Goal: Task Accomplishment & Management: Manage account settings

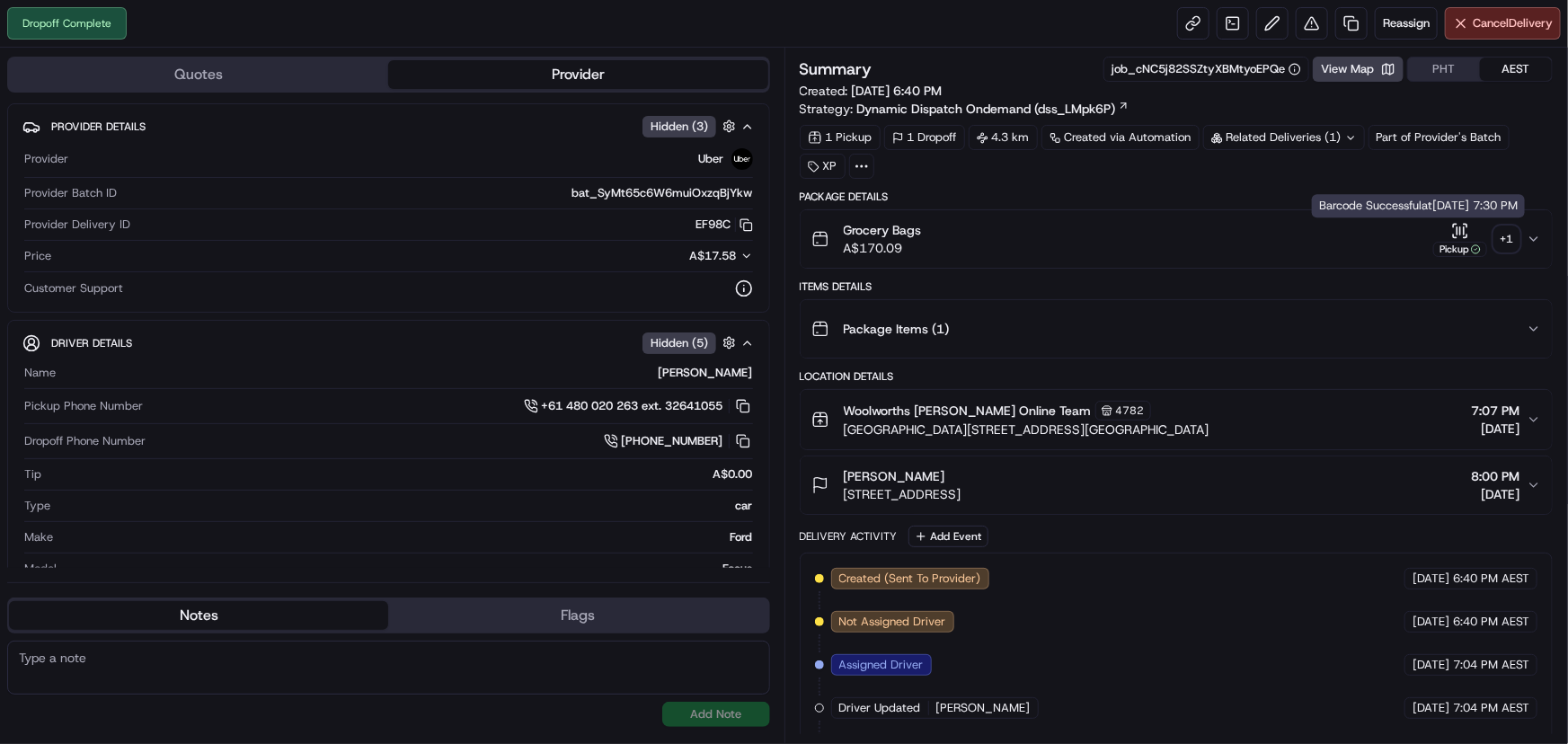
click at [1506, 236] on div "+ 1" at bounding box center [1506, 239] width 25 height 25
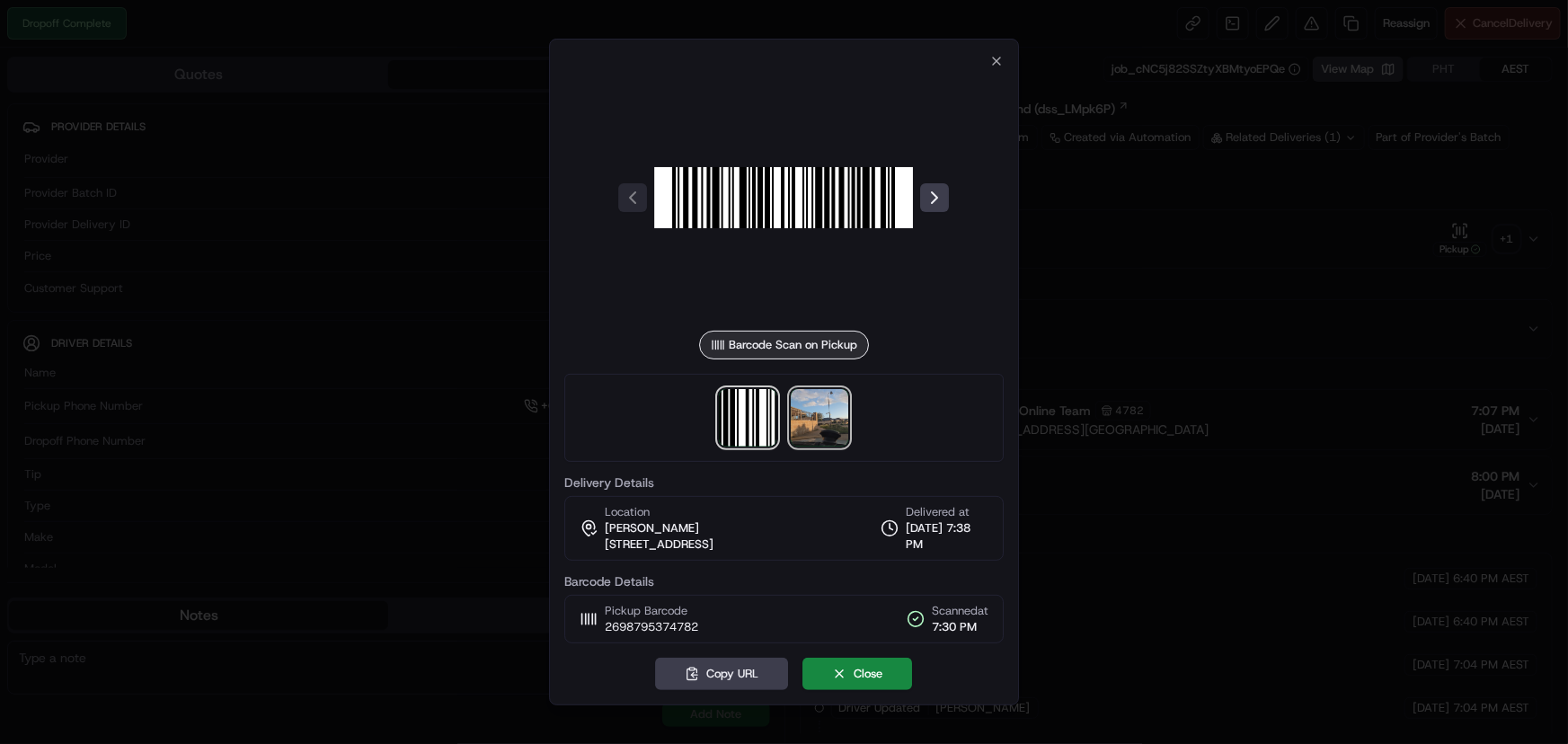
click at [835, 418] on img at bounding box center [821, 418] width 58 height 58
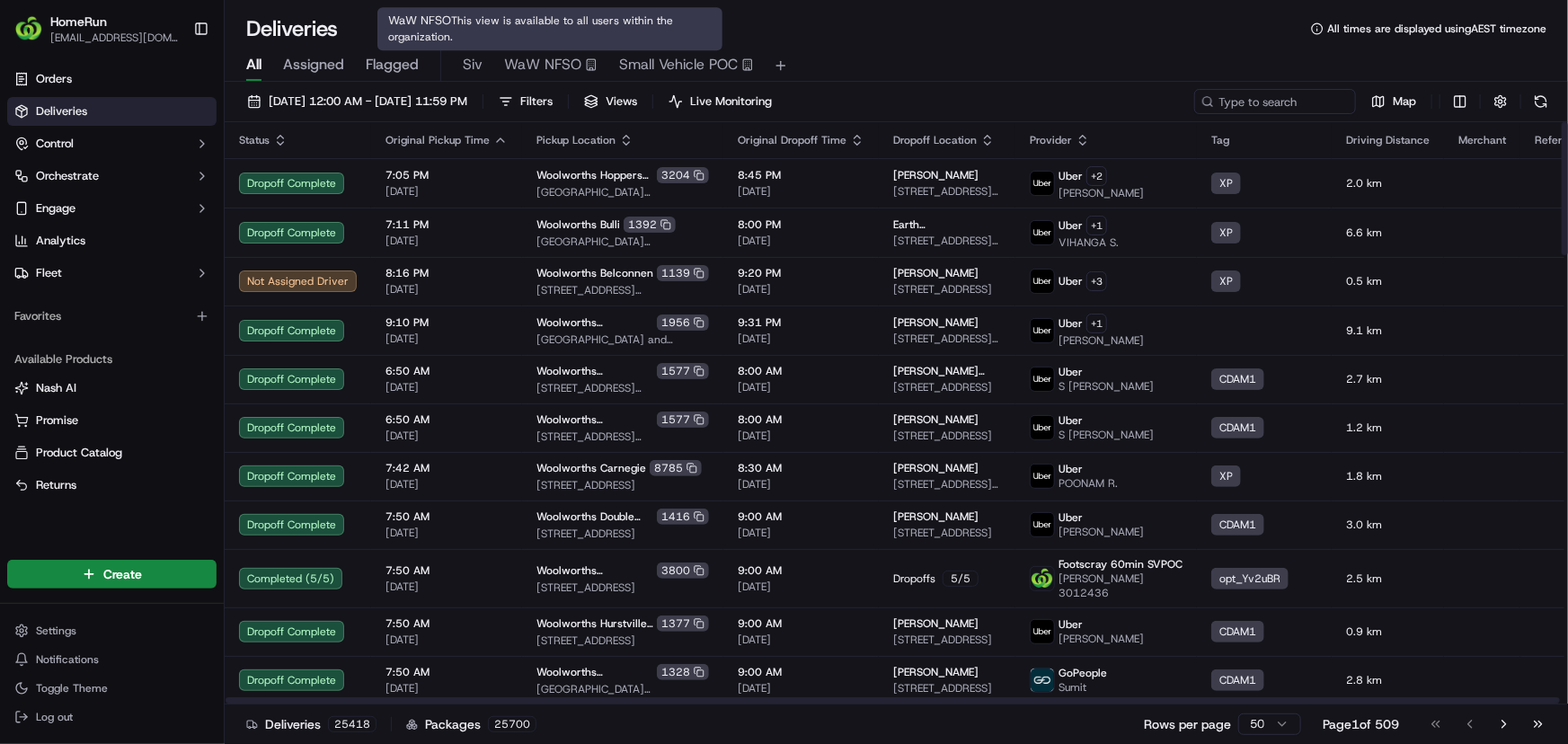
click at [476, 59] on span "Siv" at bounding box center [472, 64] width 20 height 21
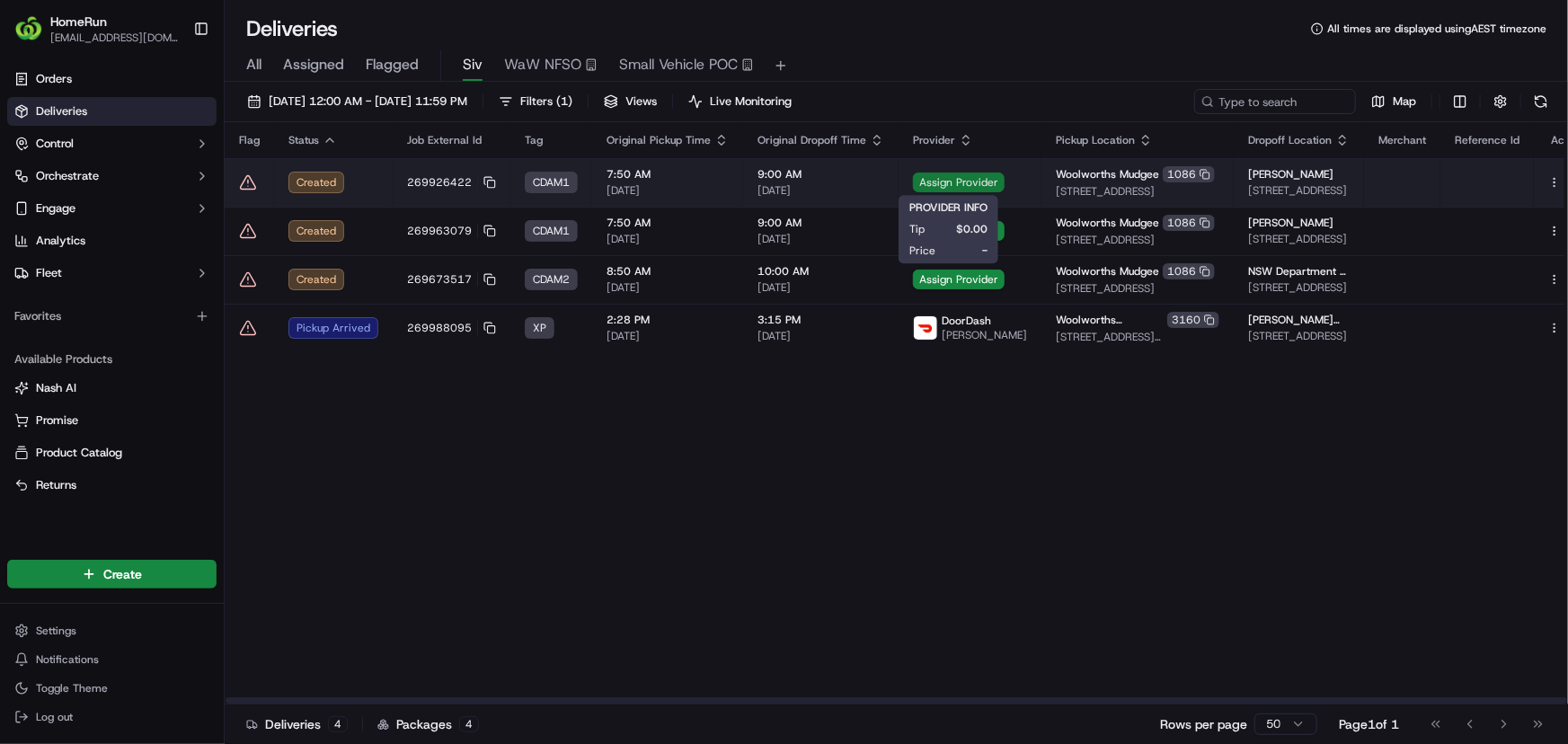
click at [964, 179] on span "Assign Provider" at bounding box center [958, 182] width 91 height 20
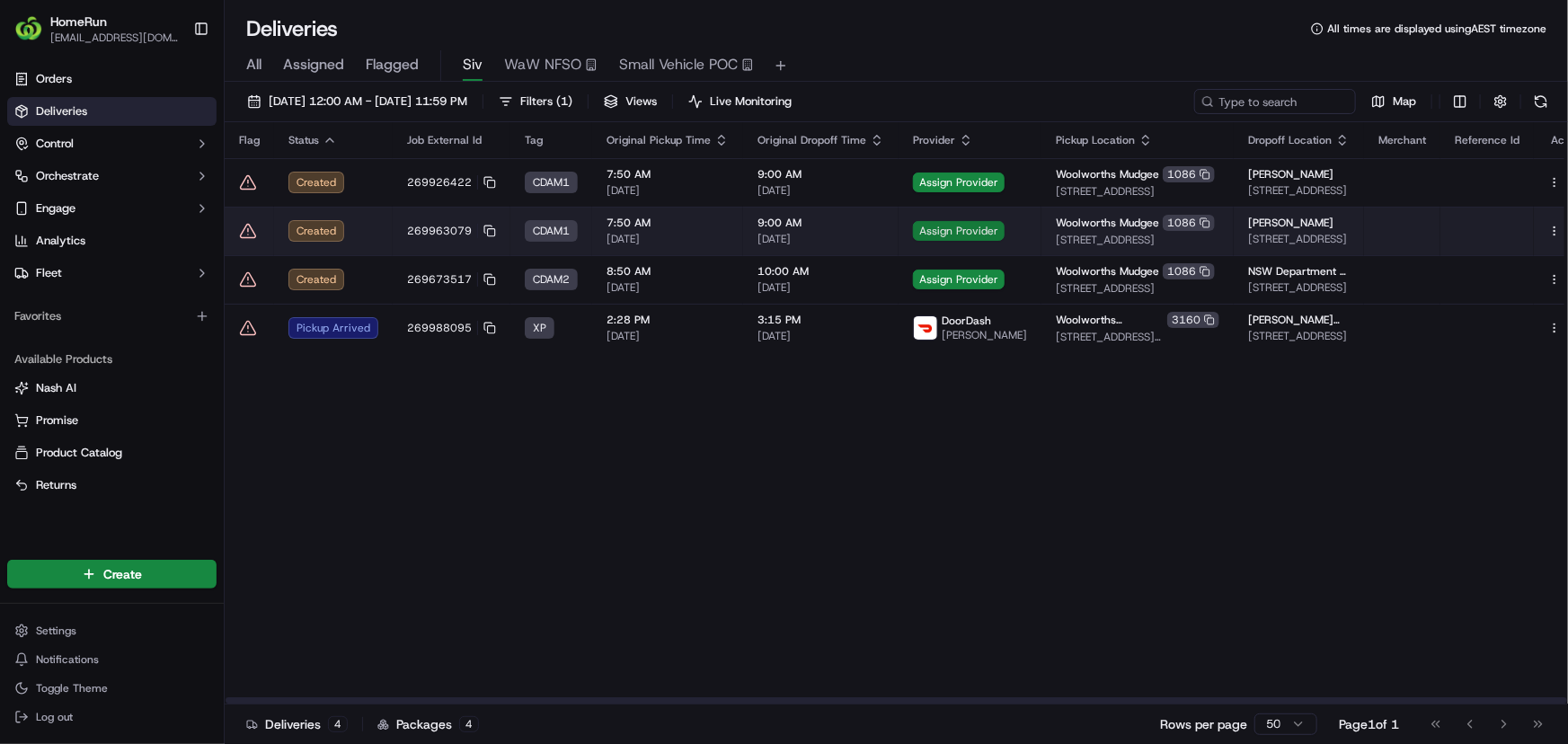
click at [946, 227] on span "Assign Provider" at bounding box center [958, 231] width 91 height 20
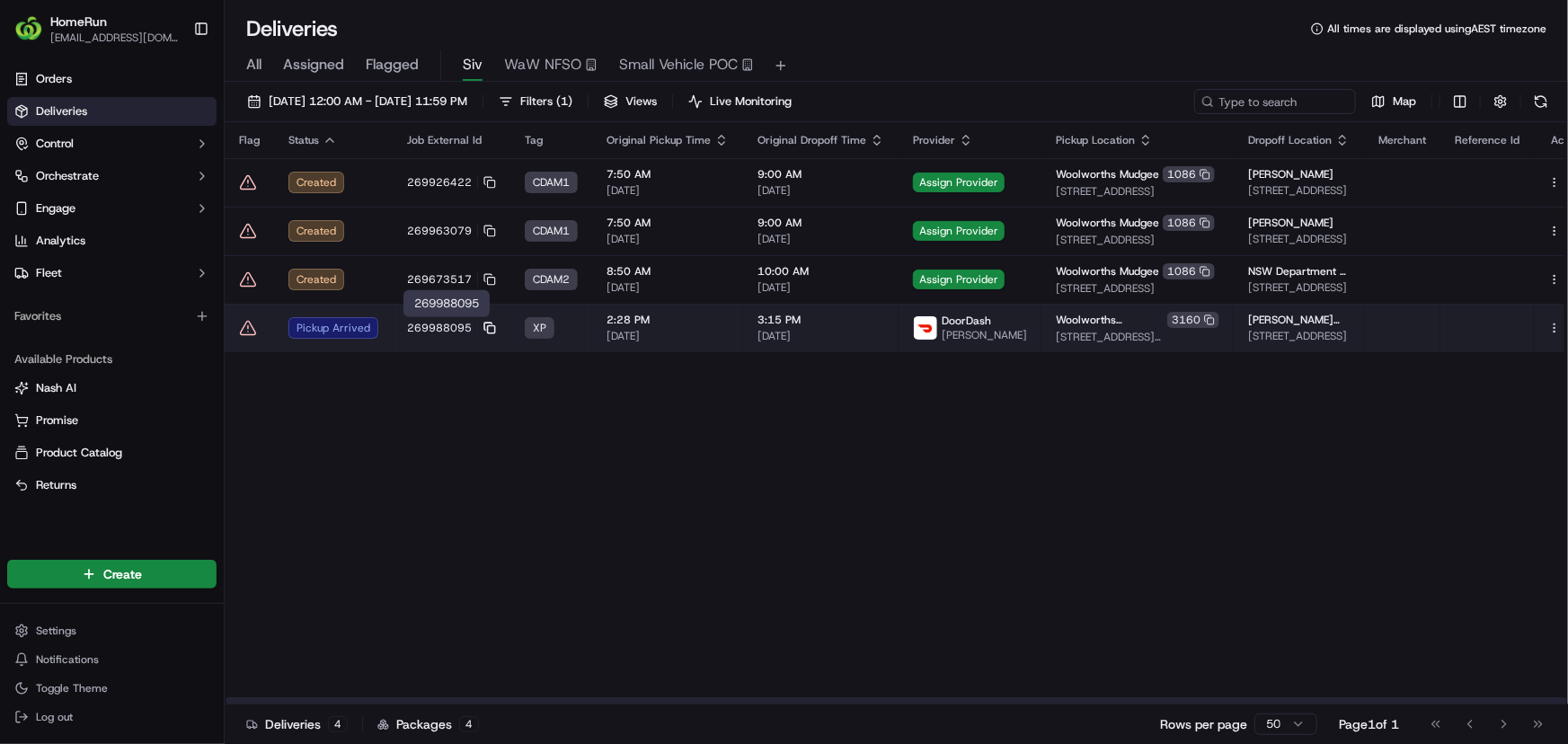
click at [487, 323] on icon at bounding box center [487, 325] width 7 height 7
click at [748, 335] on td "3:15 PM [DATE]" at bounding box center [822, 328] width 156 height 48
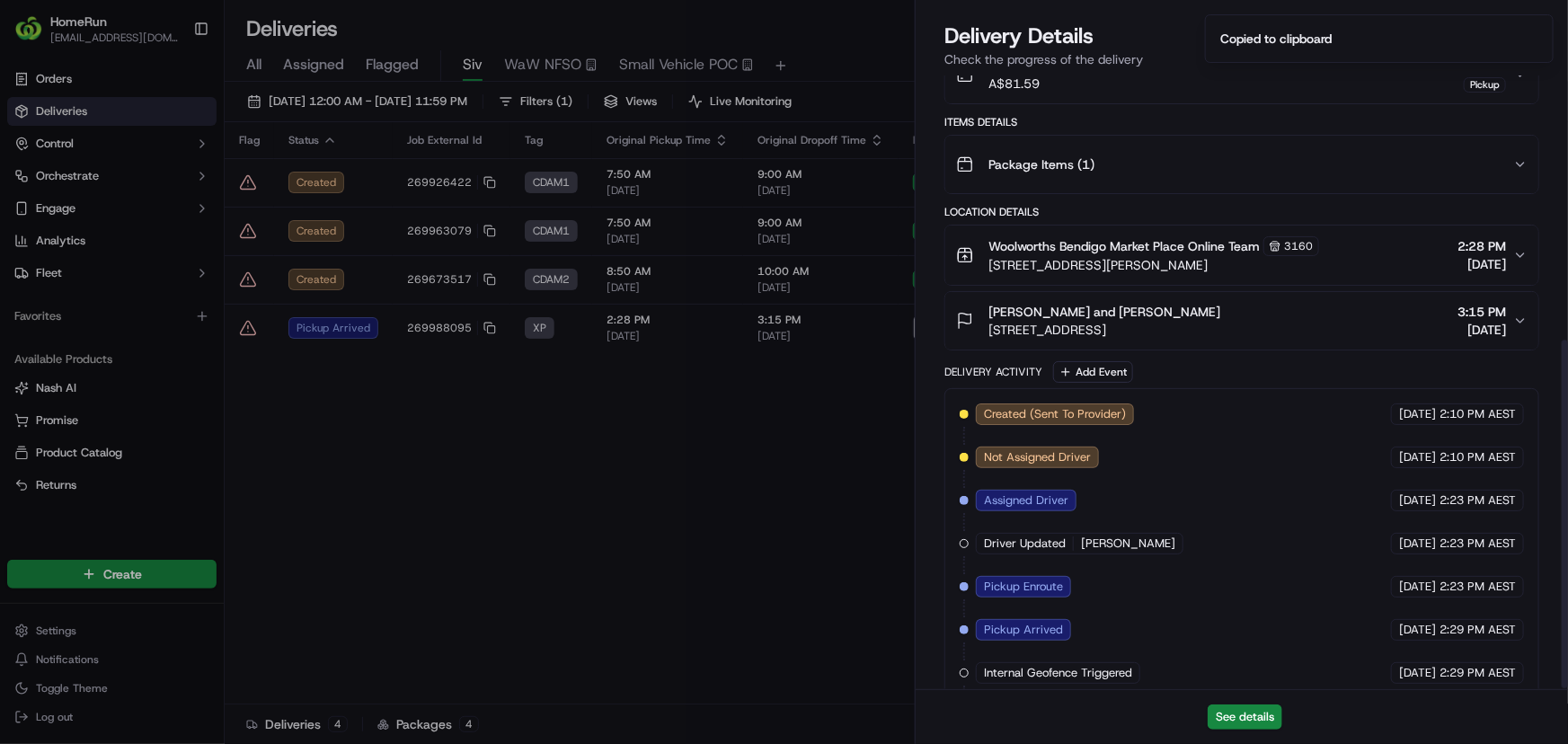
scroll to position [465, 0]
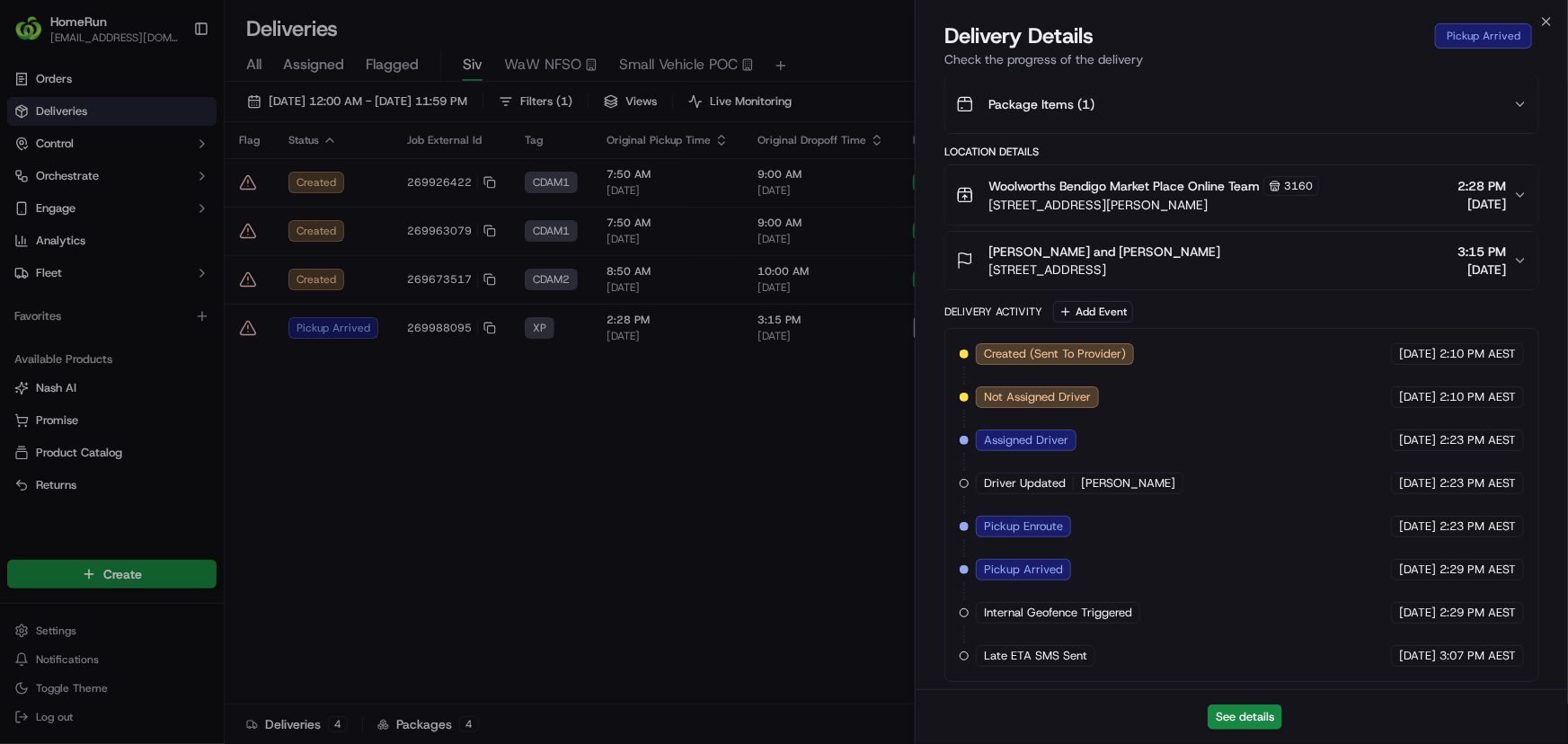
drag, startPoint x: 733, startPoint y: 553, endPoint x: 658, endPoint y: 520, distance: 81.9
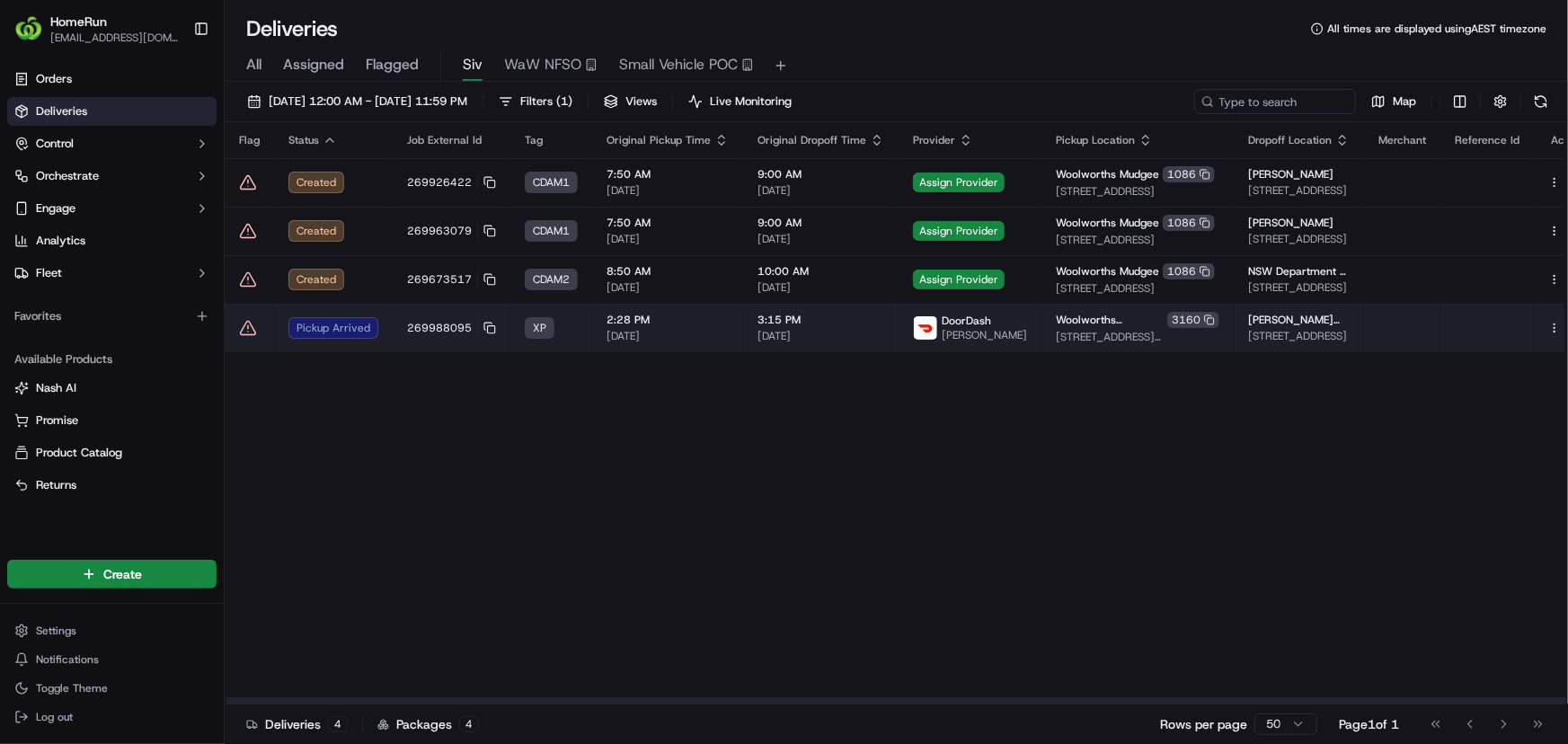
click at [249, 329] on icon at bounding box center [247, 328] width 18 height 18
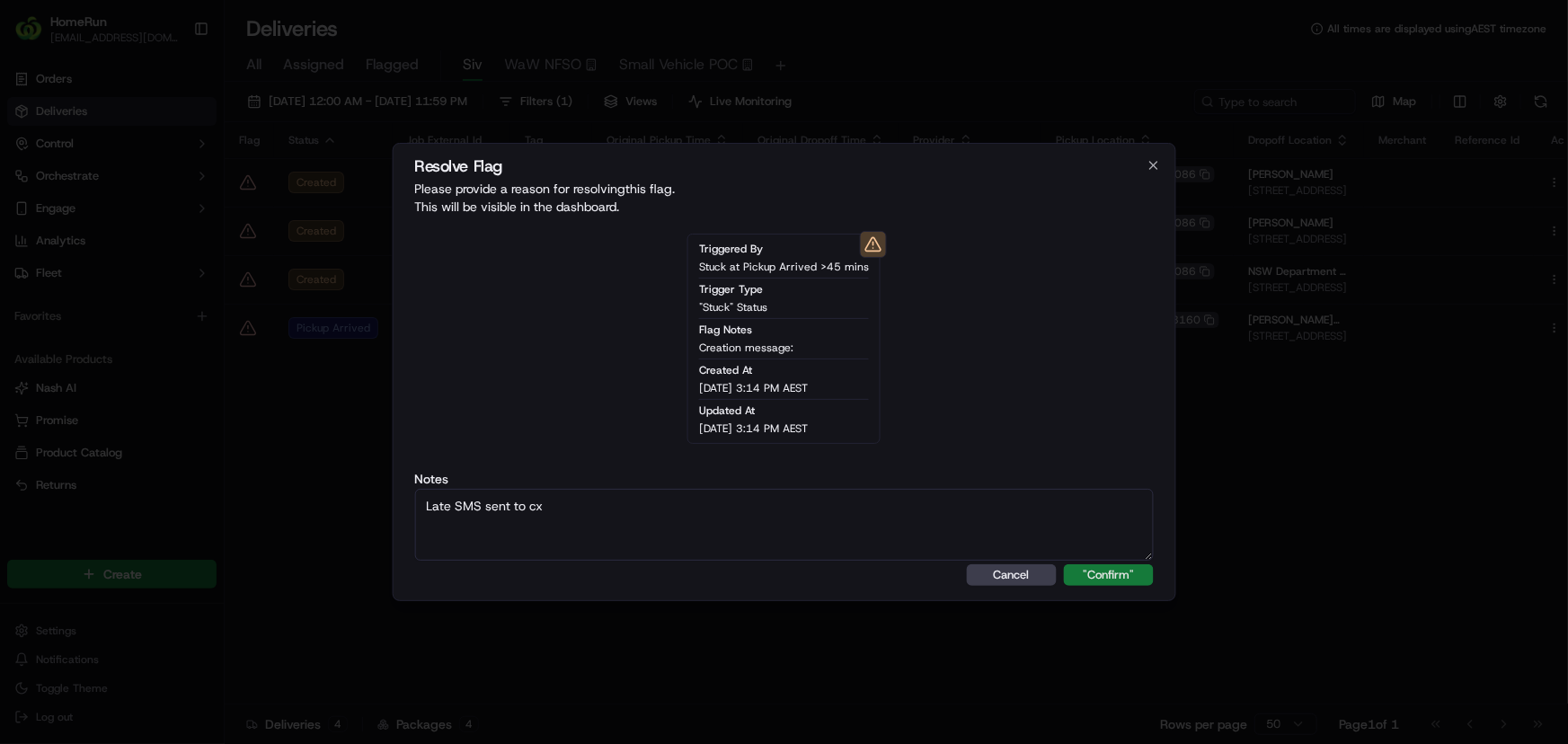
type textarea "Late SMS sent to cx"
click at [1119, 574] on button ""Confirm"" at bounding box center [1108, 576] width 89 height 21
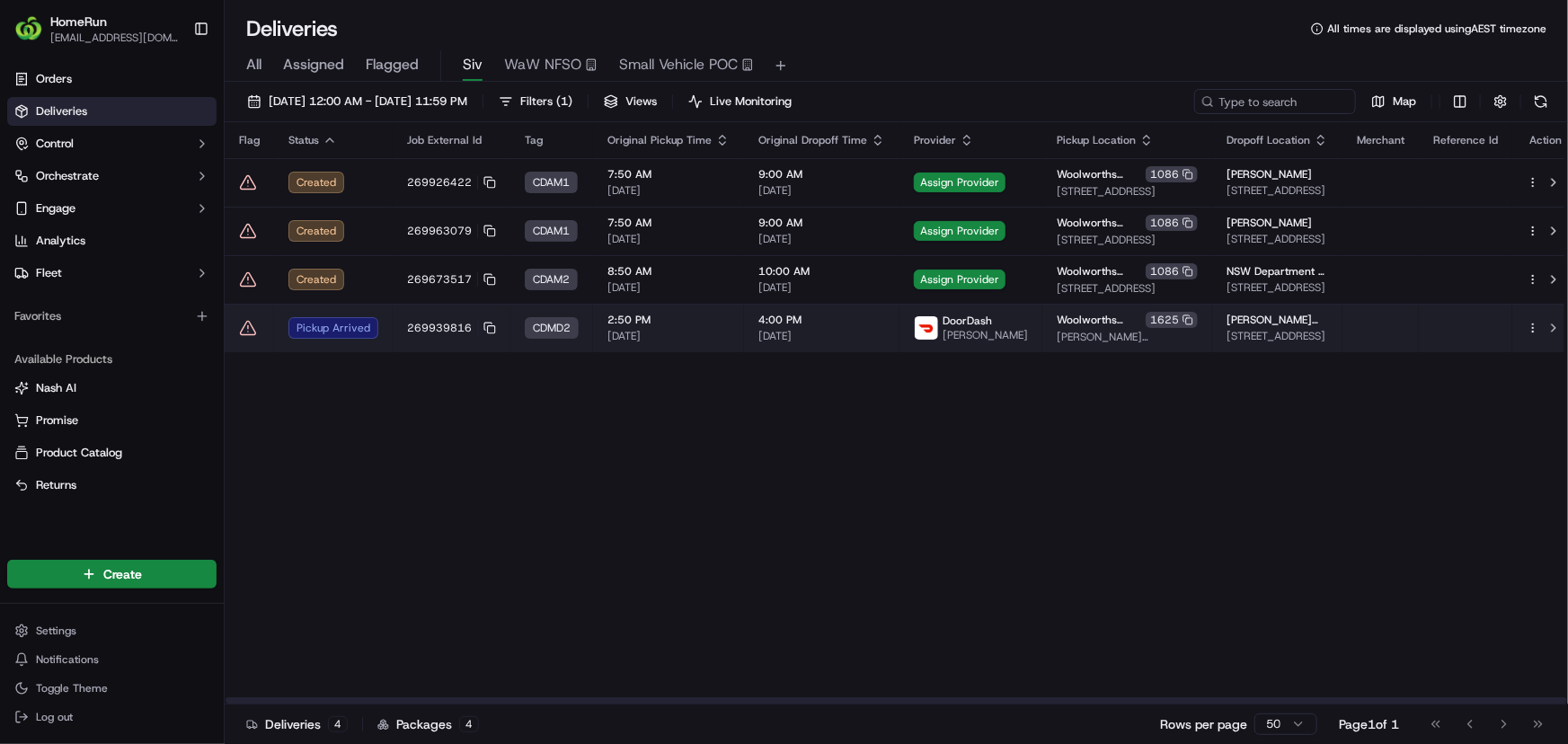
click at [714, 319] on span "2:50 PM" at bounding box center [668, 320] width 122 height 14
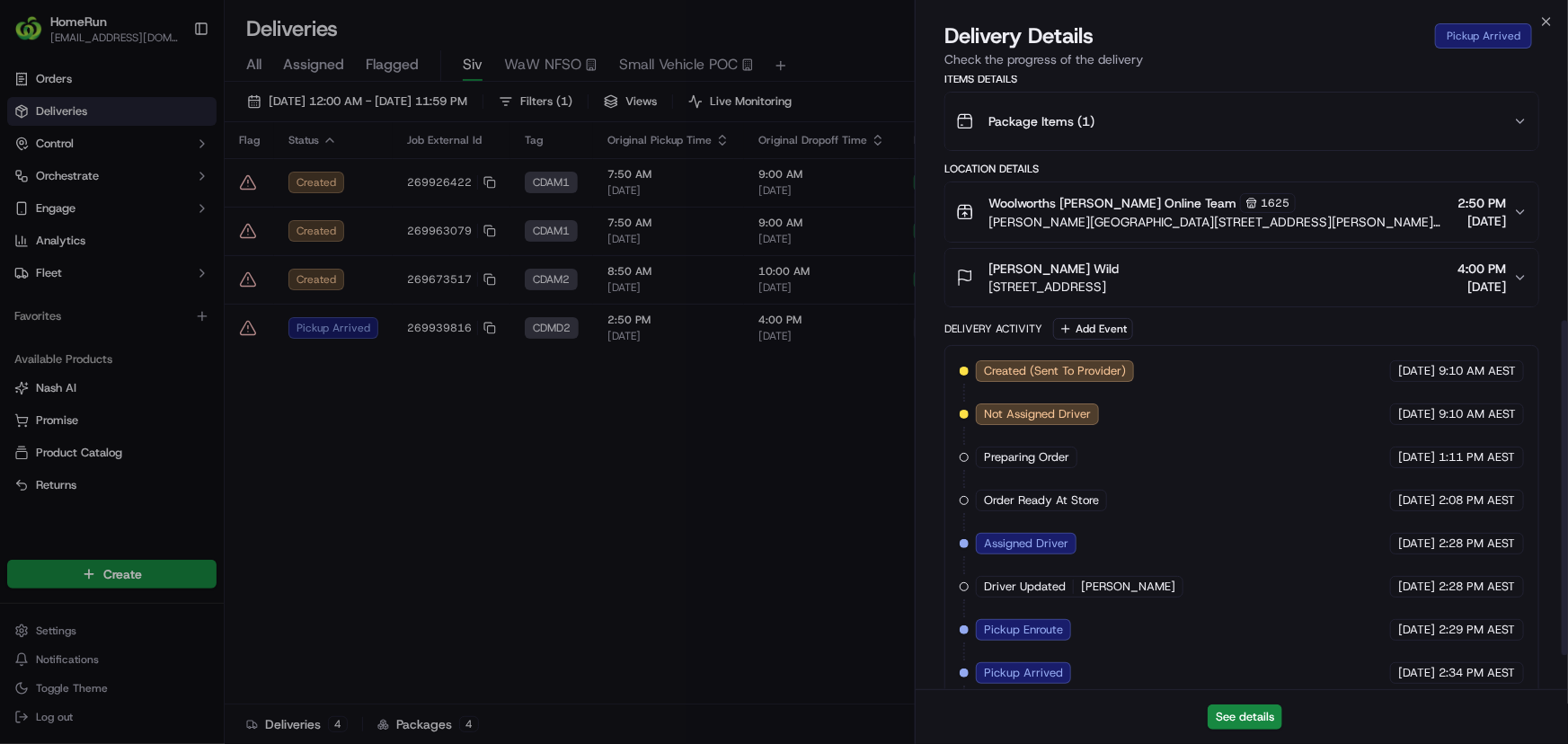
scroll to position [507, 0]
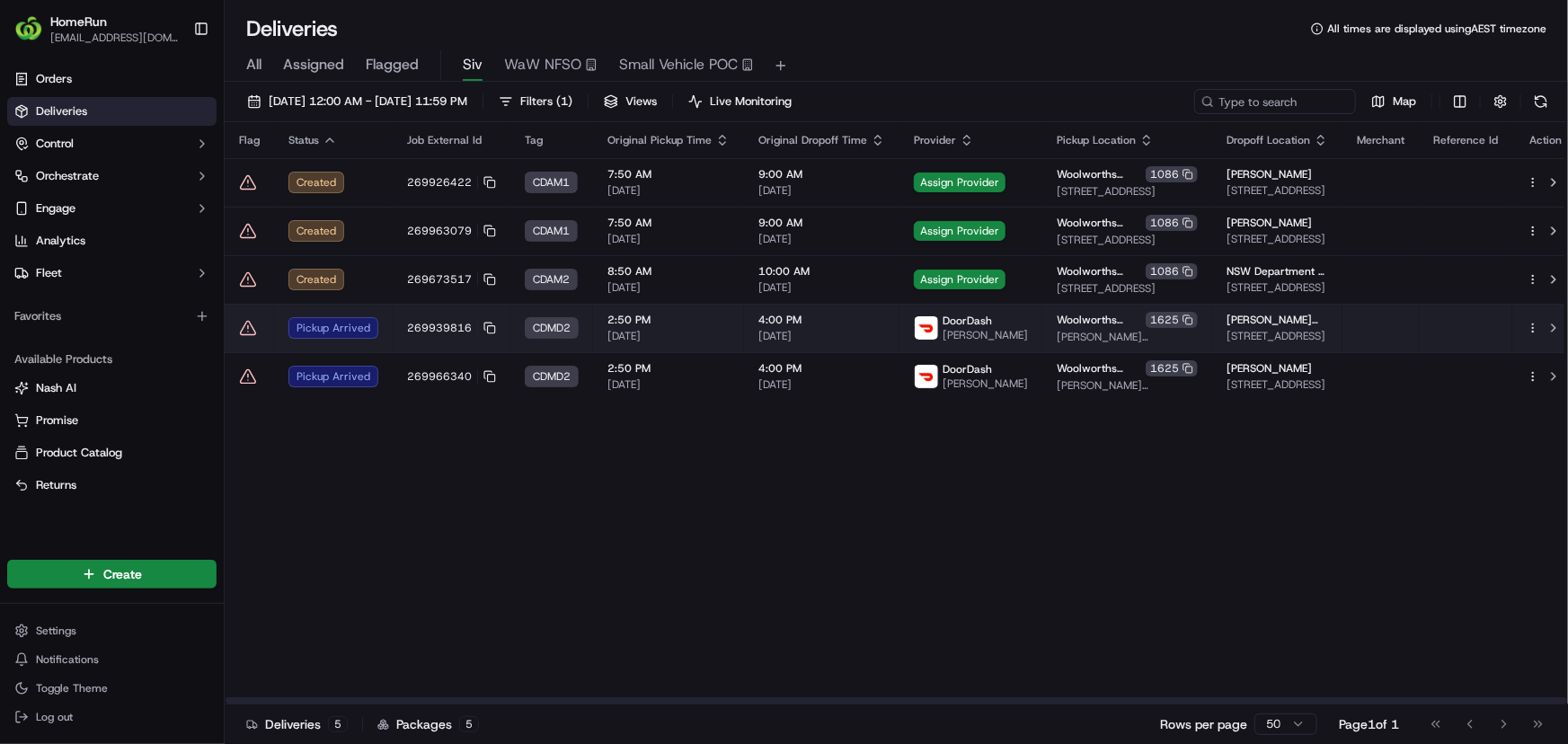
click at [813, 322] on span "4:00 PM" at bounding box center [822, 320] width 127 height 14
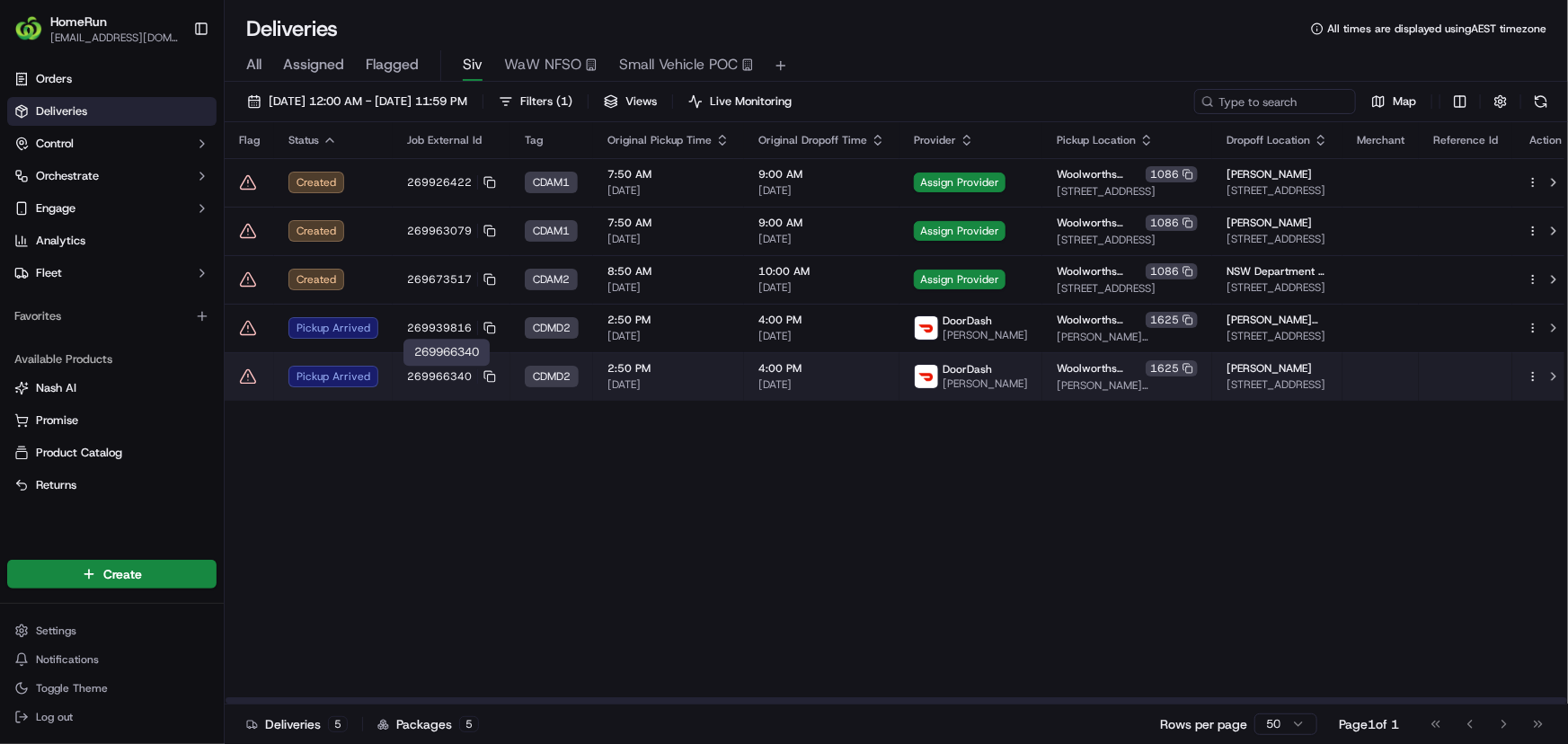
click at [408, 374] on span "269966340" at bounding box center [439, 376] width 64 height 14
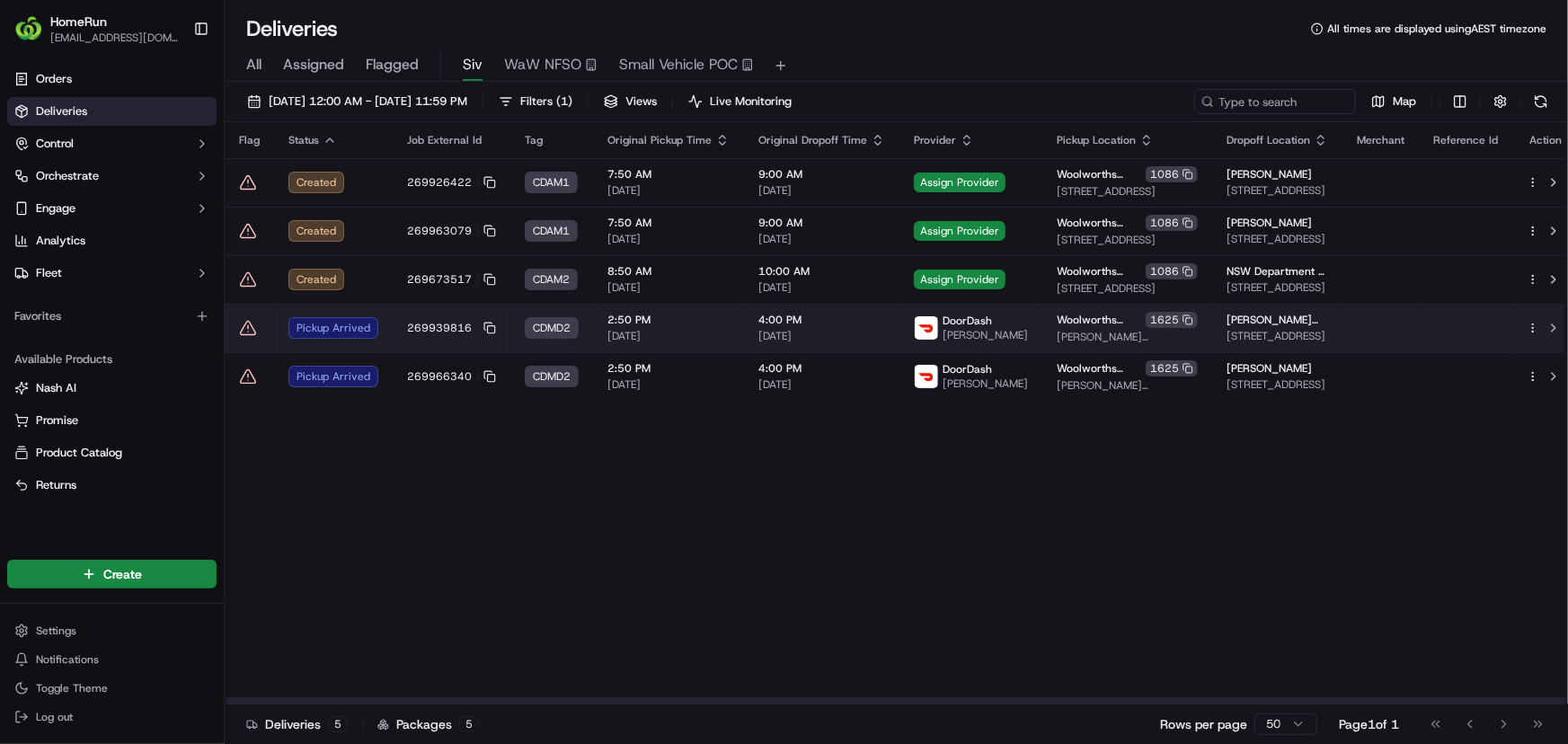
click at [242, 321] on icon at bounding box center [247, 328] width 18 height 18
click at [398, 315] on td "269939816" at bounding box center [451, 328] width 117 height 48
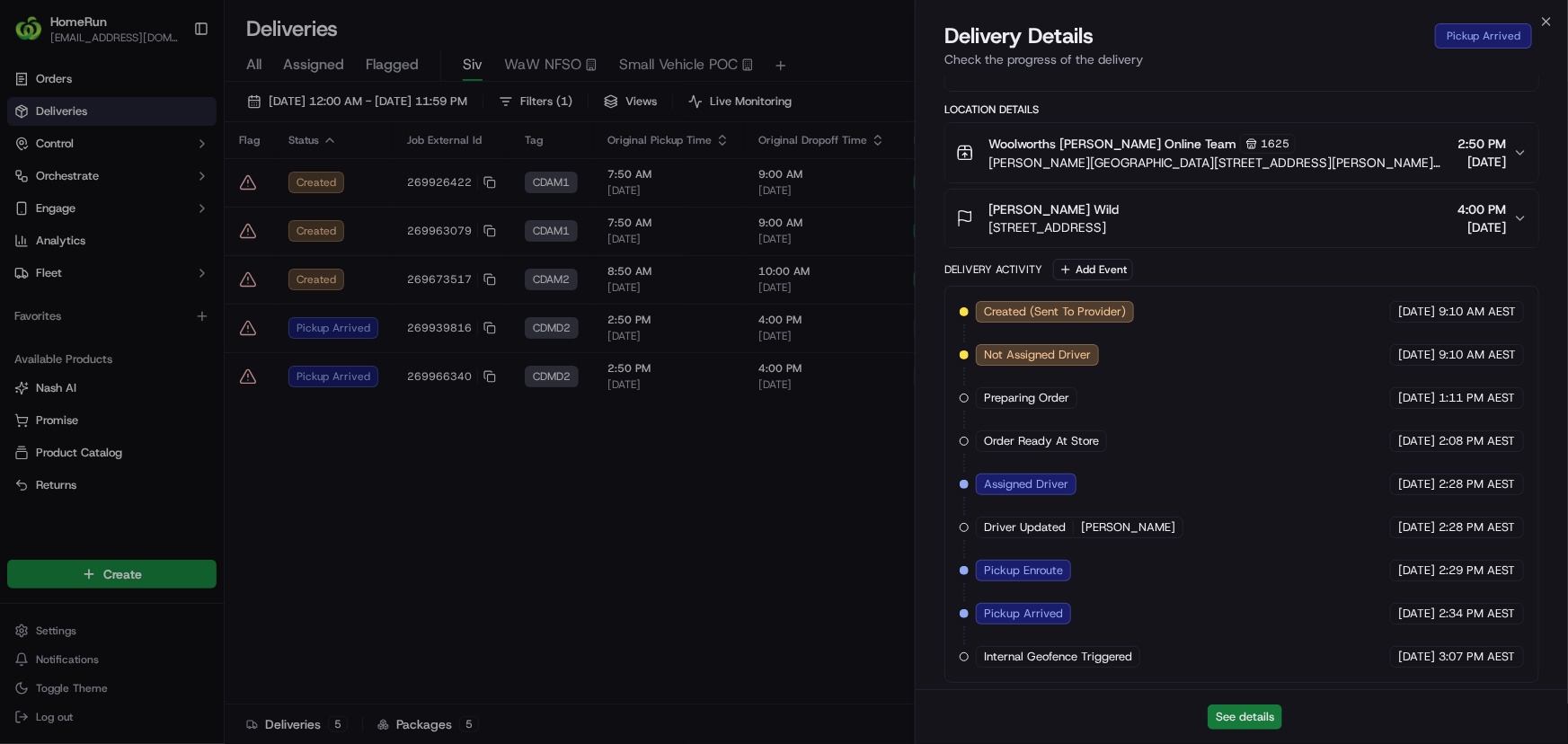
click at [1246, 718] on button "See details" at bounding box center [1245, 717] width 75 height 25
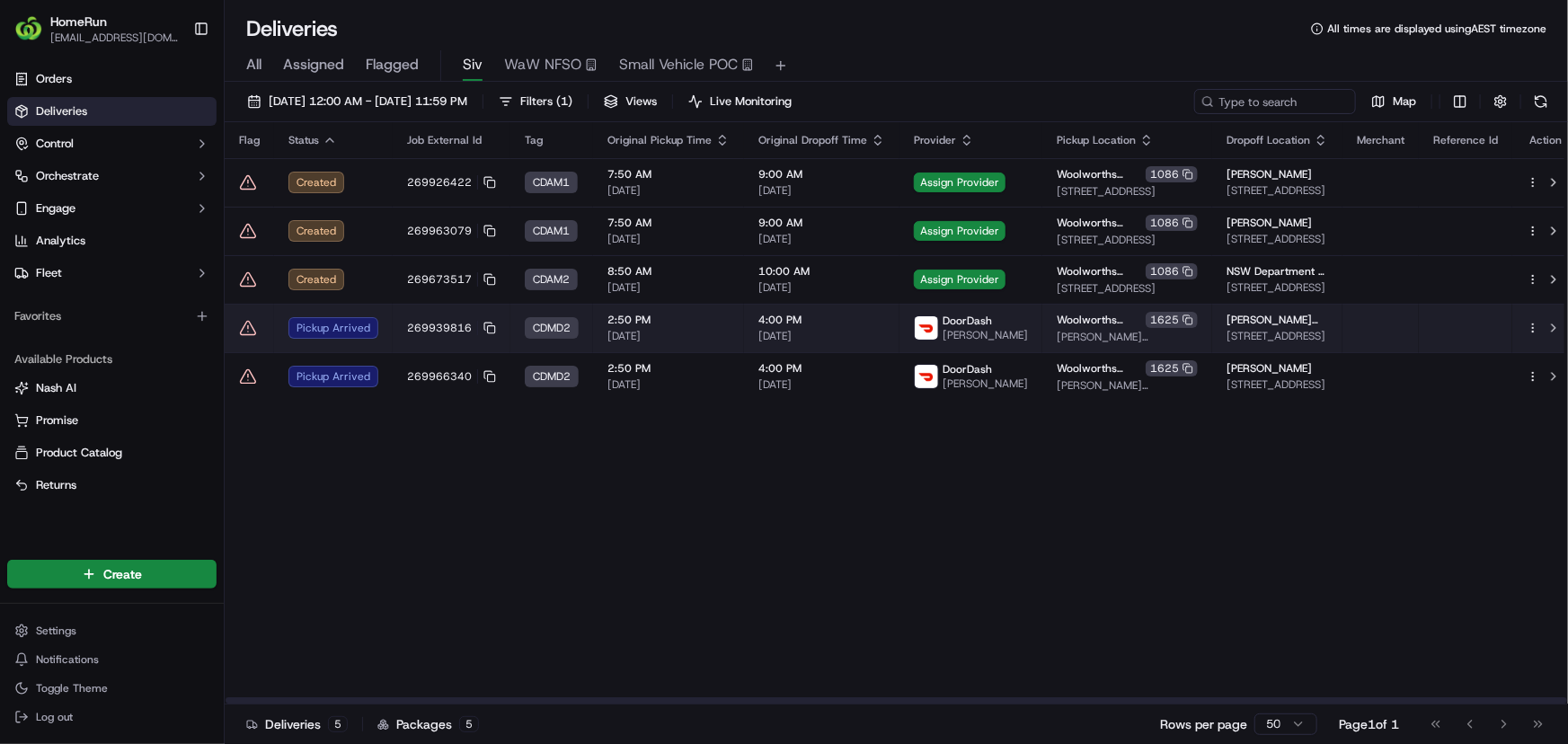
click at [240, 330] on icon at bounding box center [247, 328] width 18 height 18
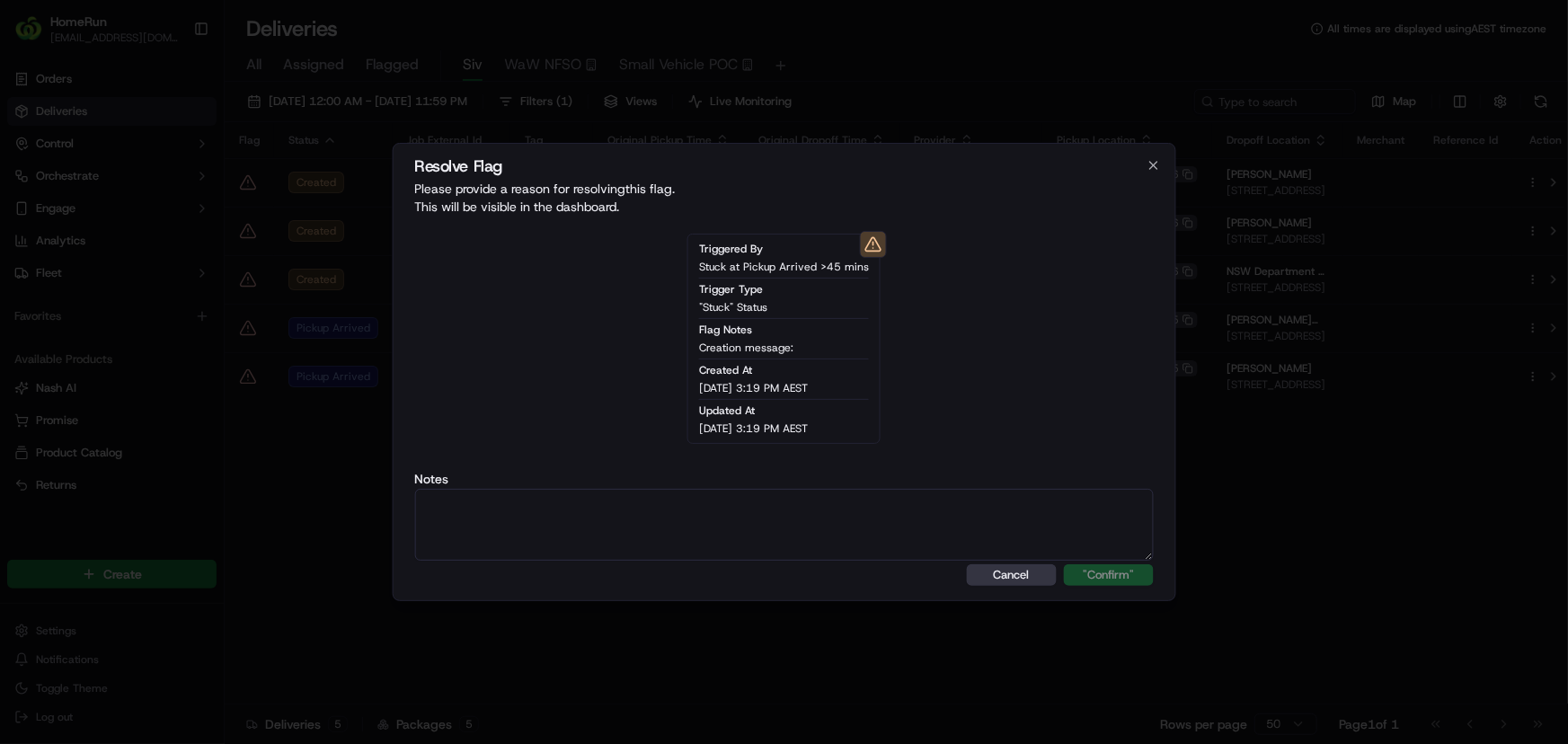
click at [1016, 577] on button "Cancel" at bounding box center [1011, 576] width 89 height 21
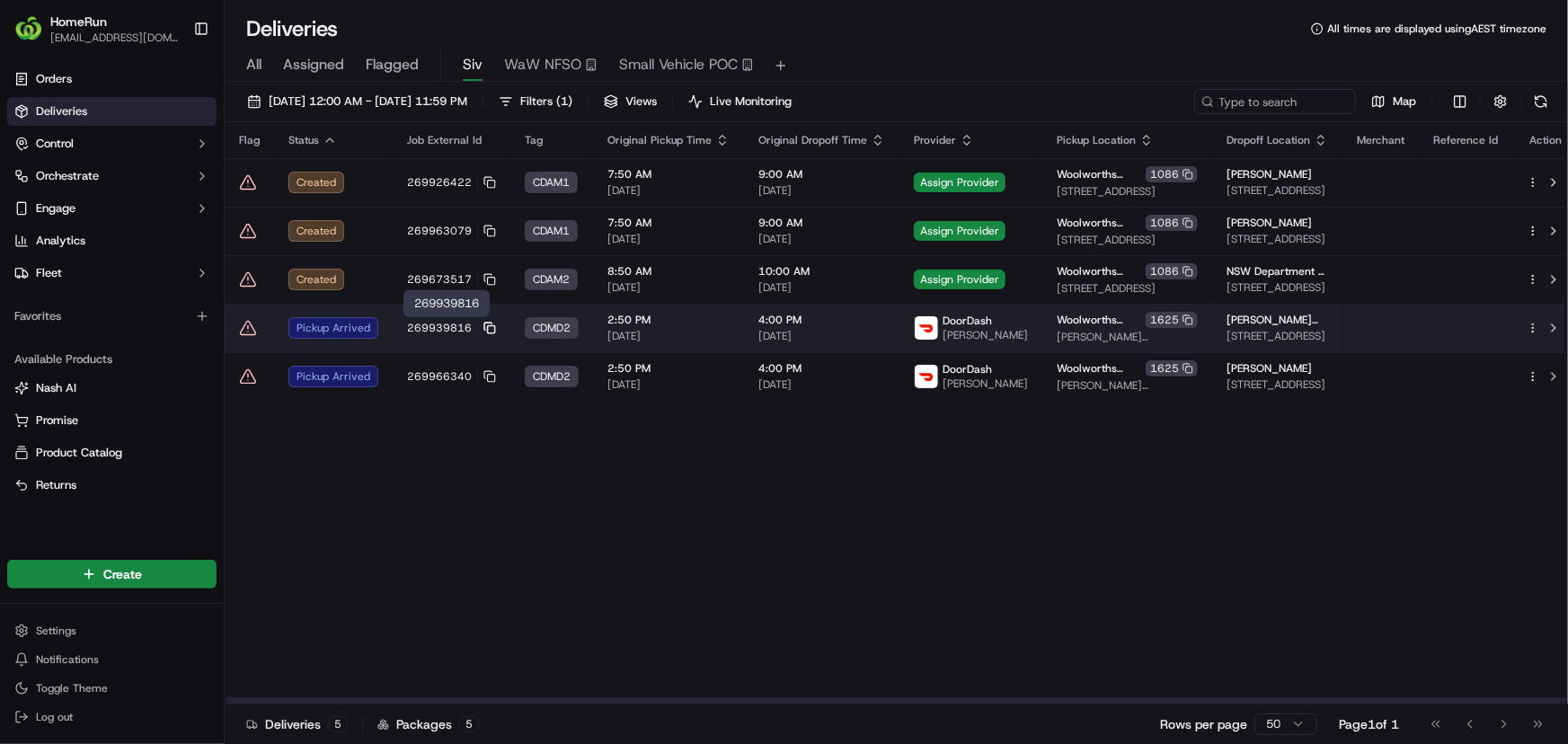
click at [488, 326] on rect at bounding box center [491, 329] width 7 height 7
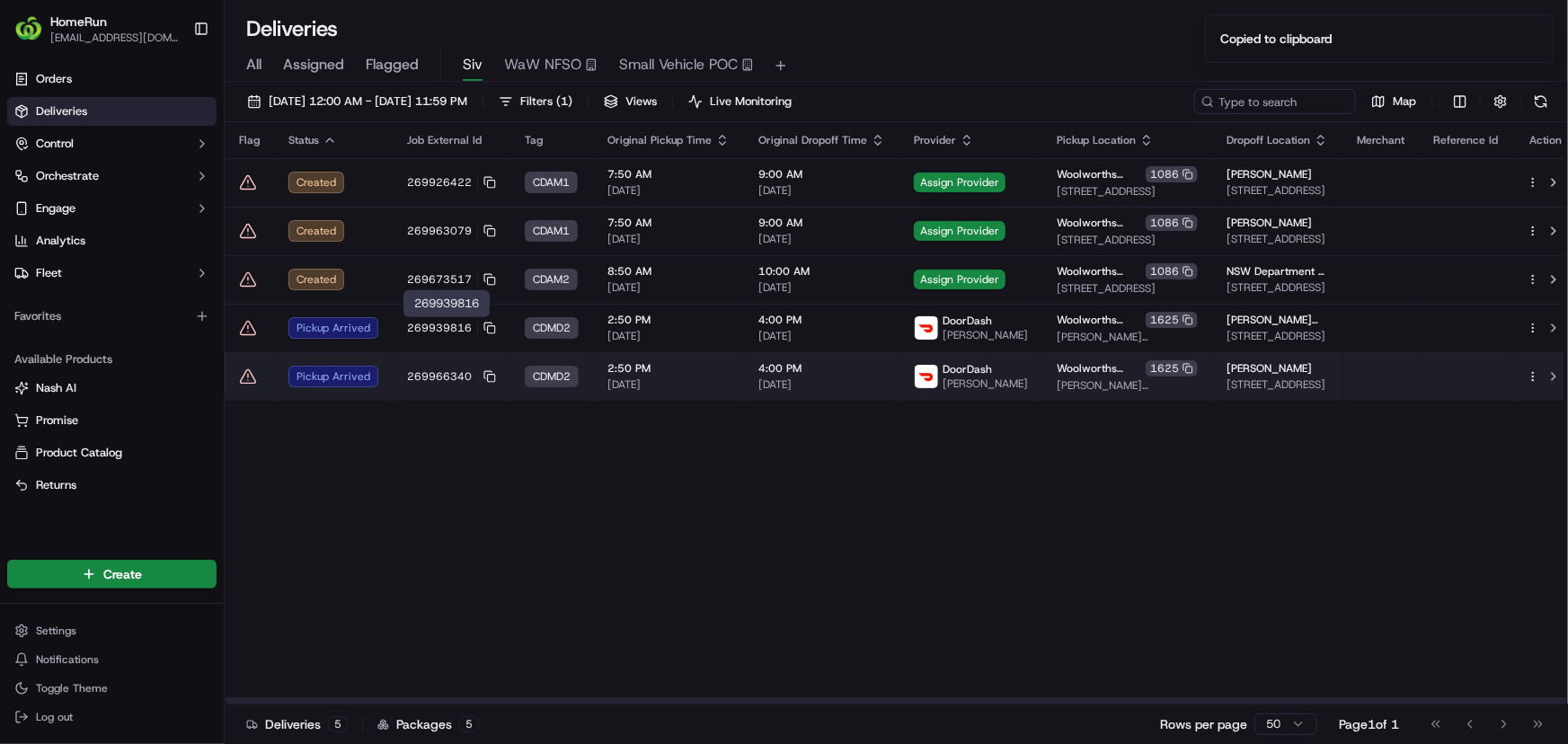
click at [246, 378] on icon at bounding box center [247, 376] width 18 height 18
click at [488, 376] on icon at bounding box center [490, 376] width 13 height 13
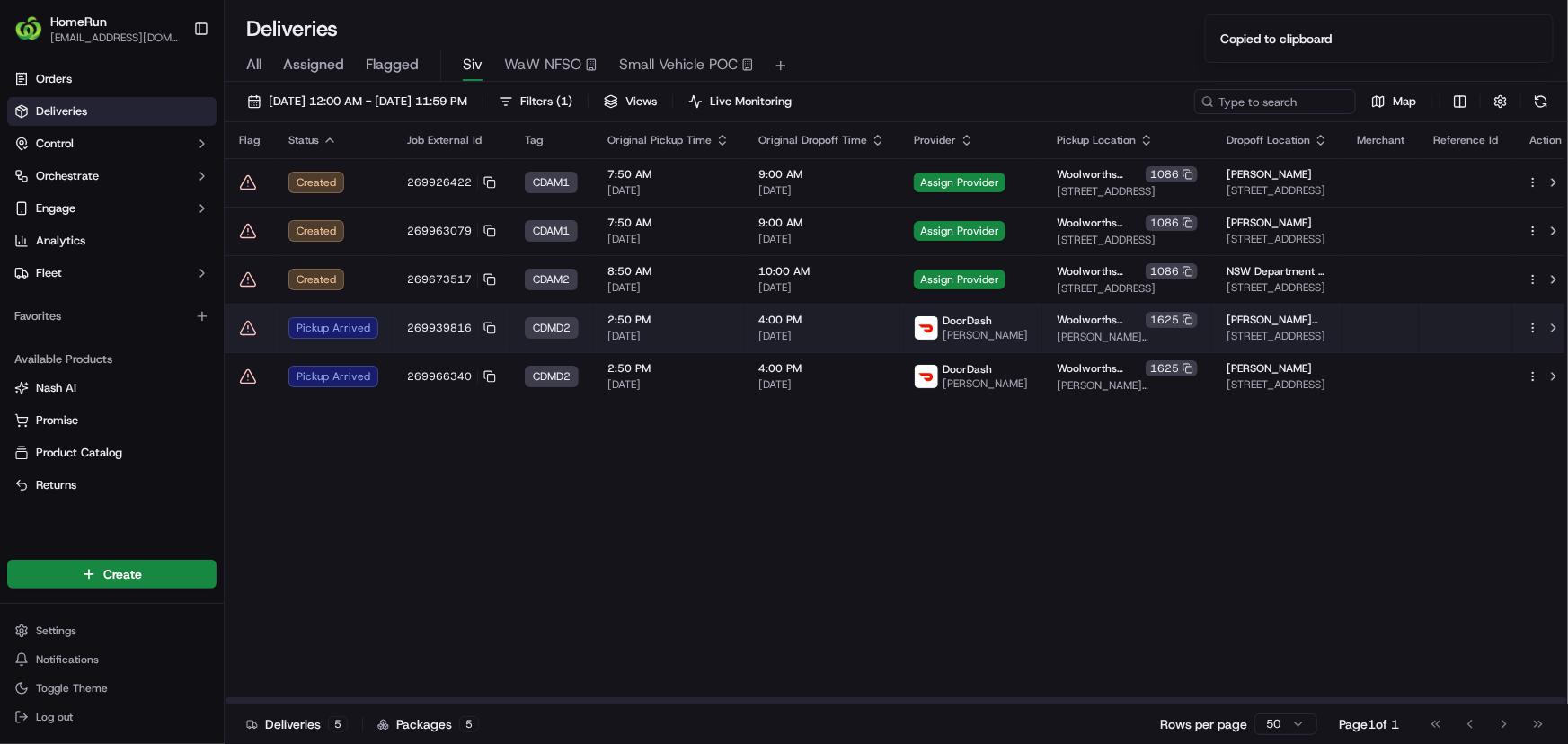
click at [250, 324] on icon at bounding box center [247, 328] width 18 height 18
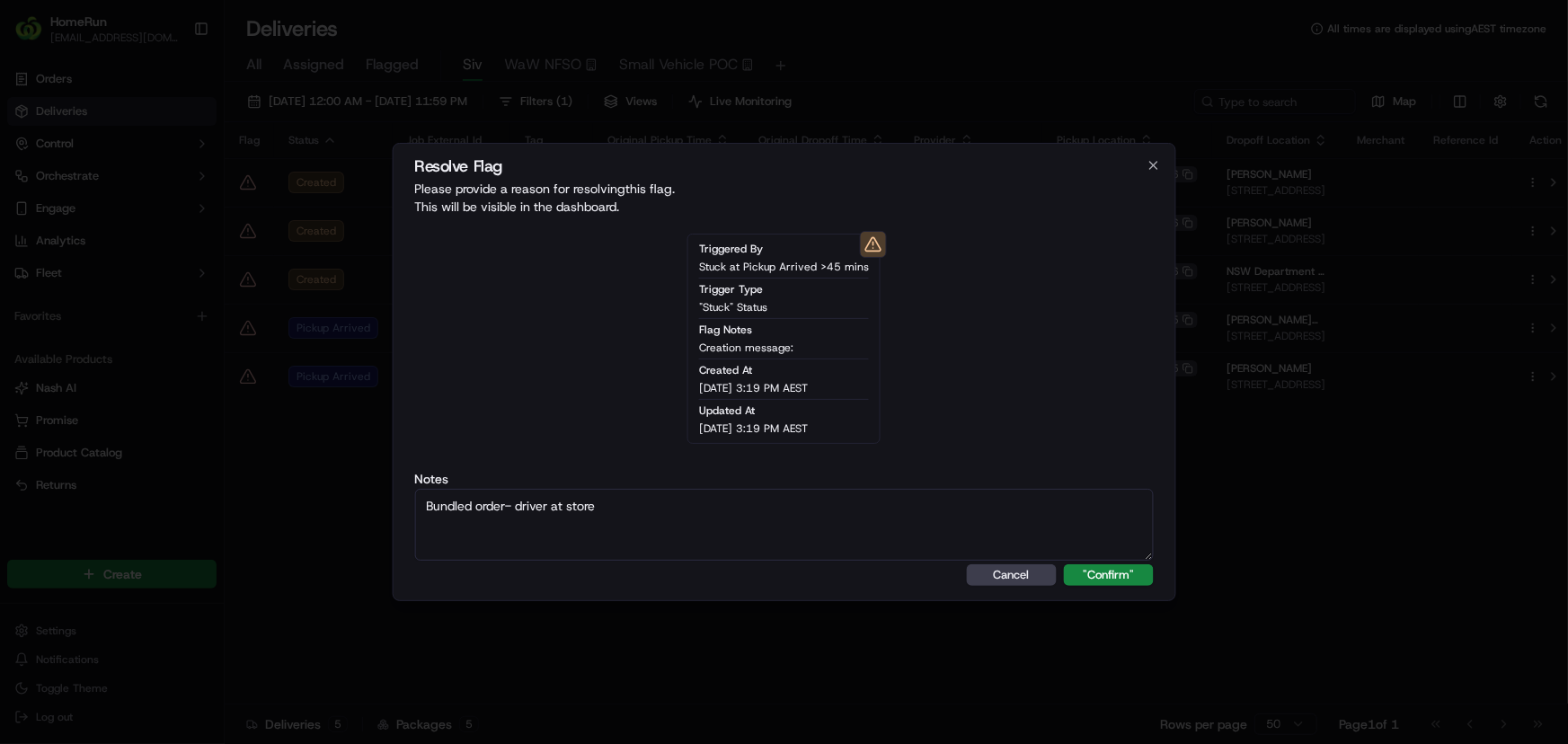
drag, startPoint x: 687, startPoint y: 509, endPoint x: 368, endPoint y: 498, distance: 319.2
click at [368, 498] on body "HomeRun [EMAIL_ADDRESS][DOMAIN_NAME] Toggle Sidebar Orders Deliveries Control O…" at bounding box center [784, 372] width 1568 height 744
type textarea "Bundled order- driver at store"
click at [1113, 580] on button ""Confirm"" at bounding box center [1108, 576] width 89 height 21
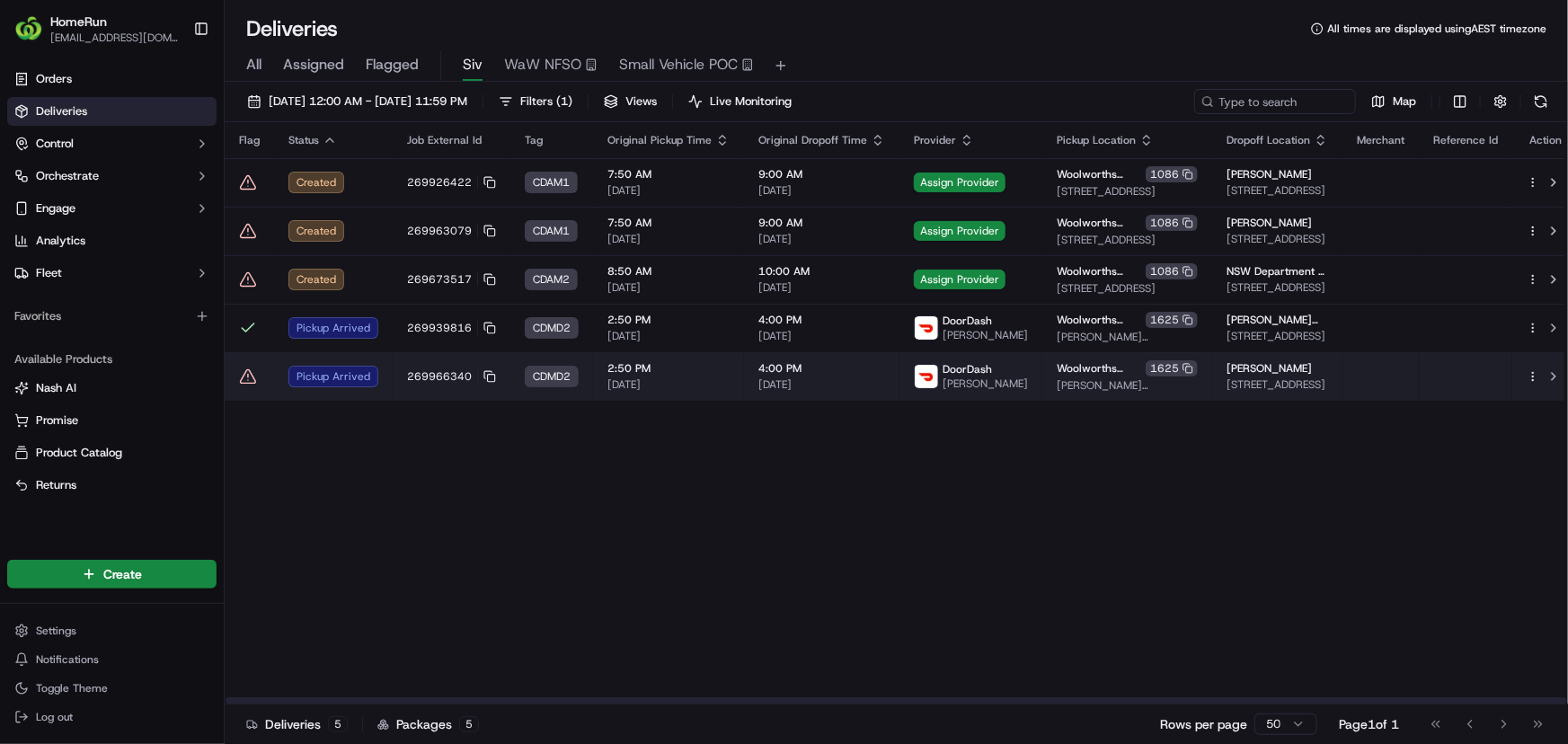
click at [239, 372] on icon at bounding box center [247, 376] width 18 height 18
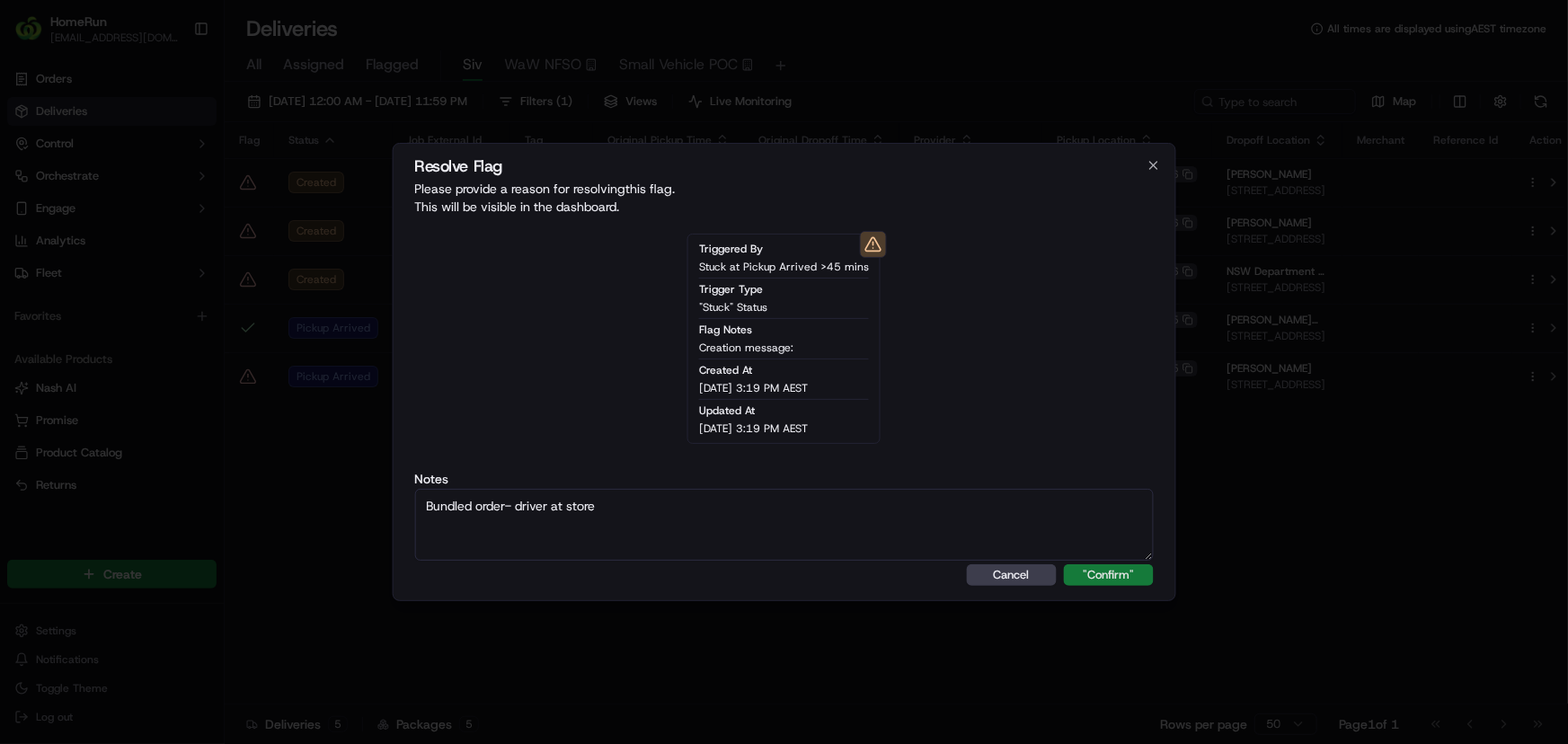
type textarea "Bundled order- driver at store"
click at [1115, 583] on button ""Confirm"" at bounding box center [1108, 576] width 89 height 21
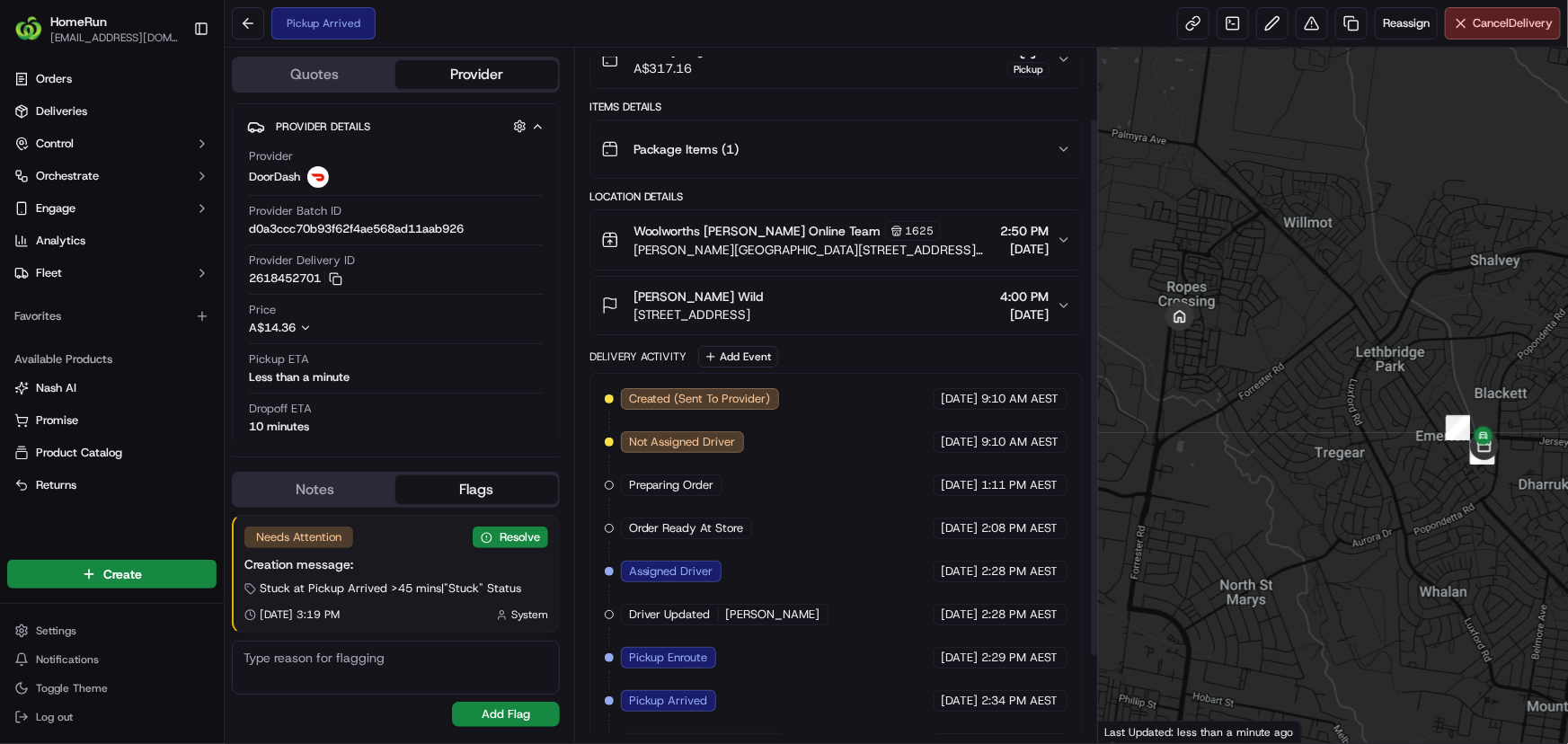
scroll to position [202, 0]
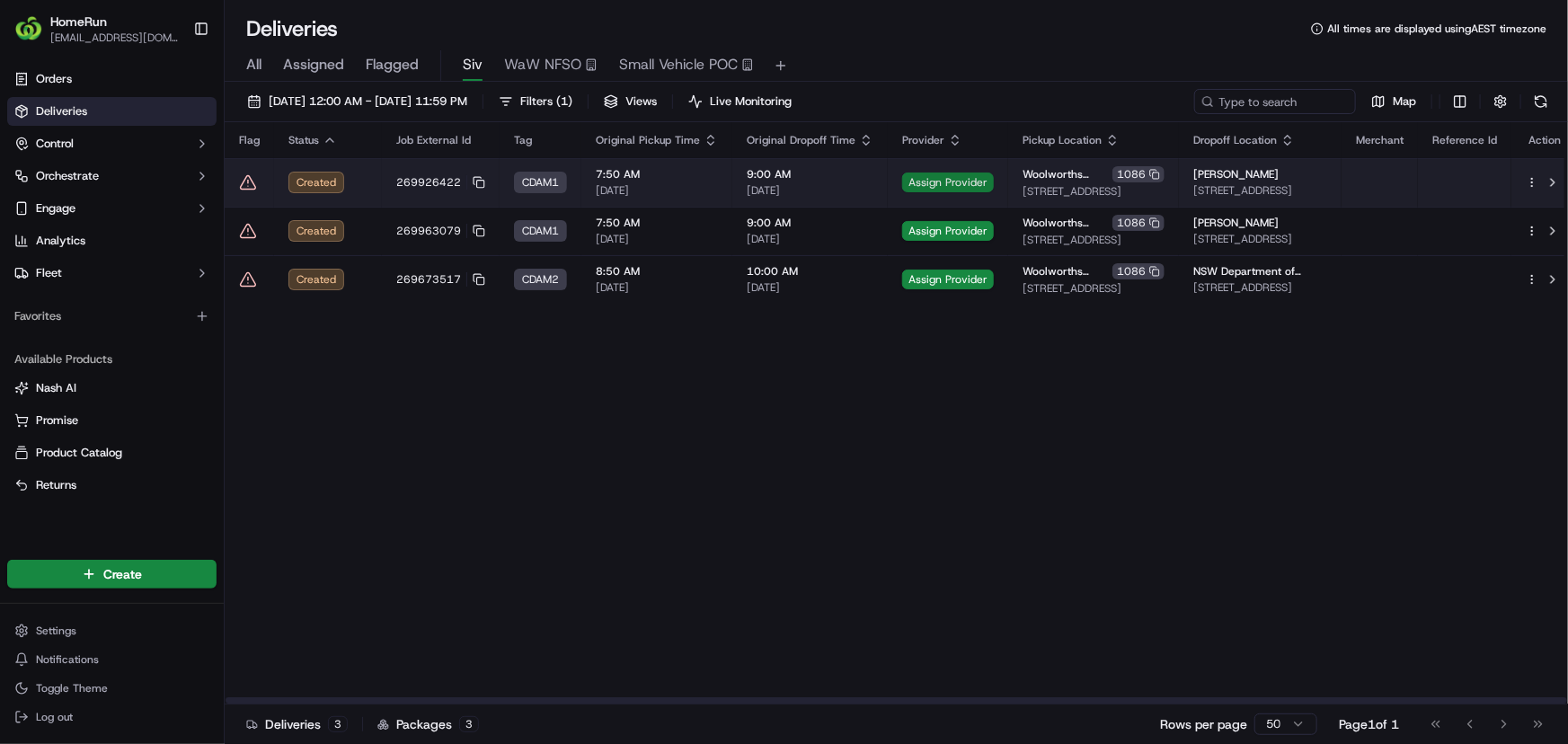
click at [917, 180] on span "Assign Provider" at bounding box center [948, 182] width 91 height 20
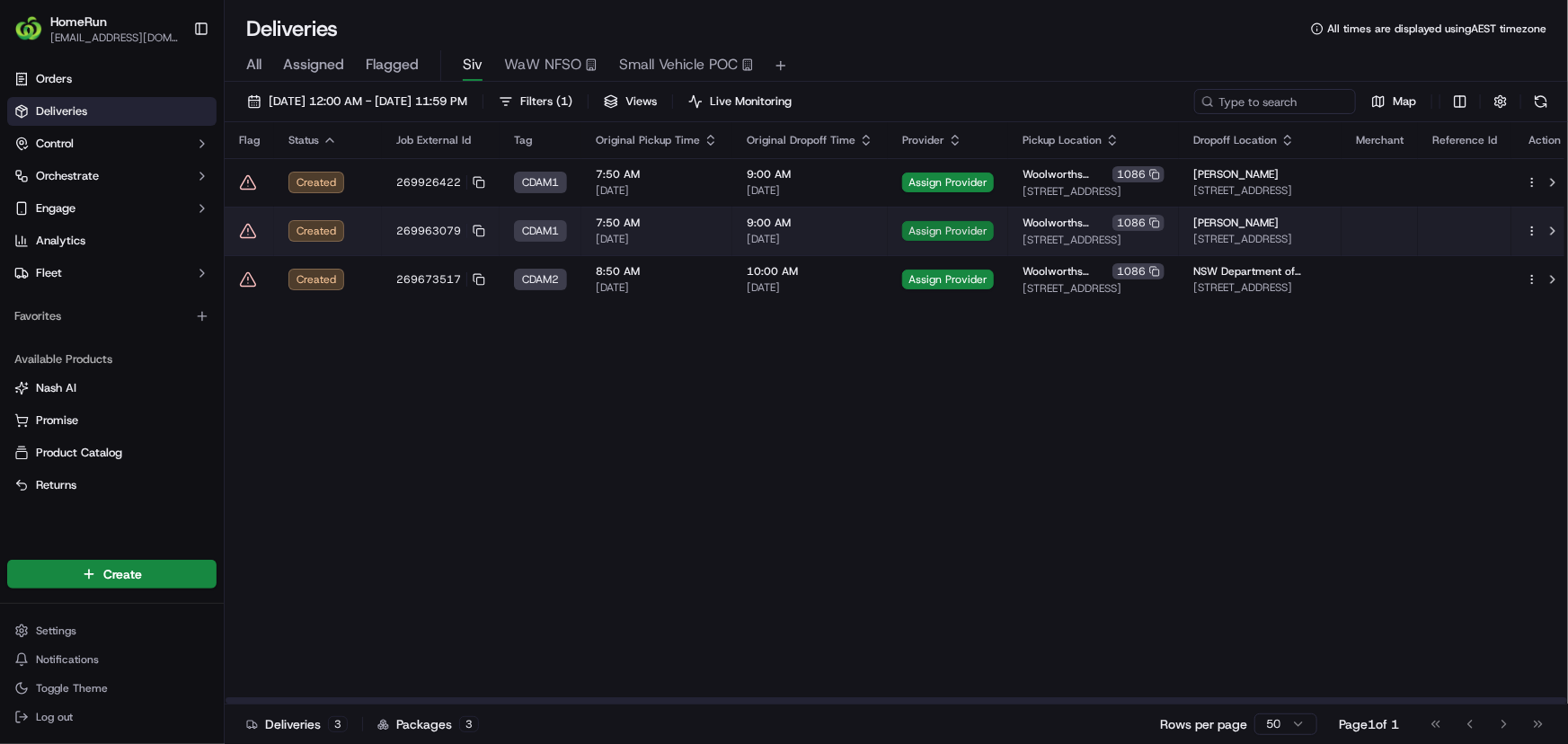
click at [921, 236] on span "Assign Provider" at bounding box center [948, 231] width 91 height 20
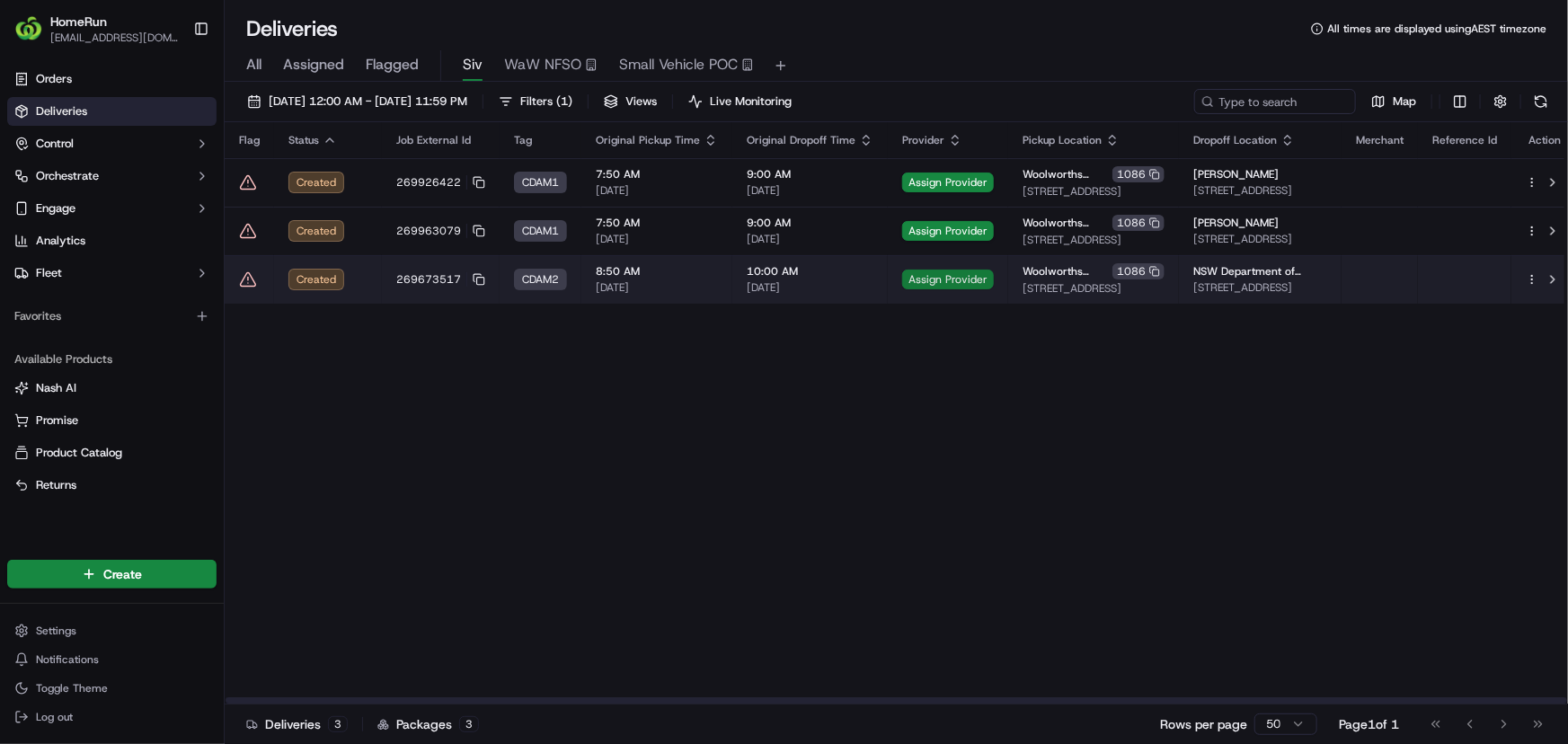
click at [948, 281] on span "Assign Provider" at bounding box center [948, 279] width 91 height 20
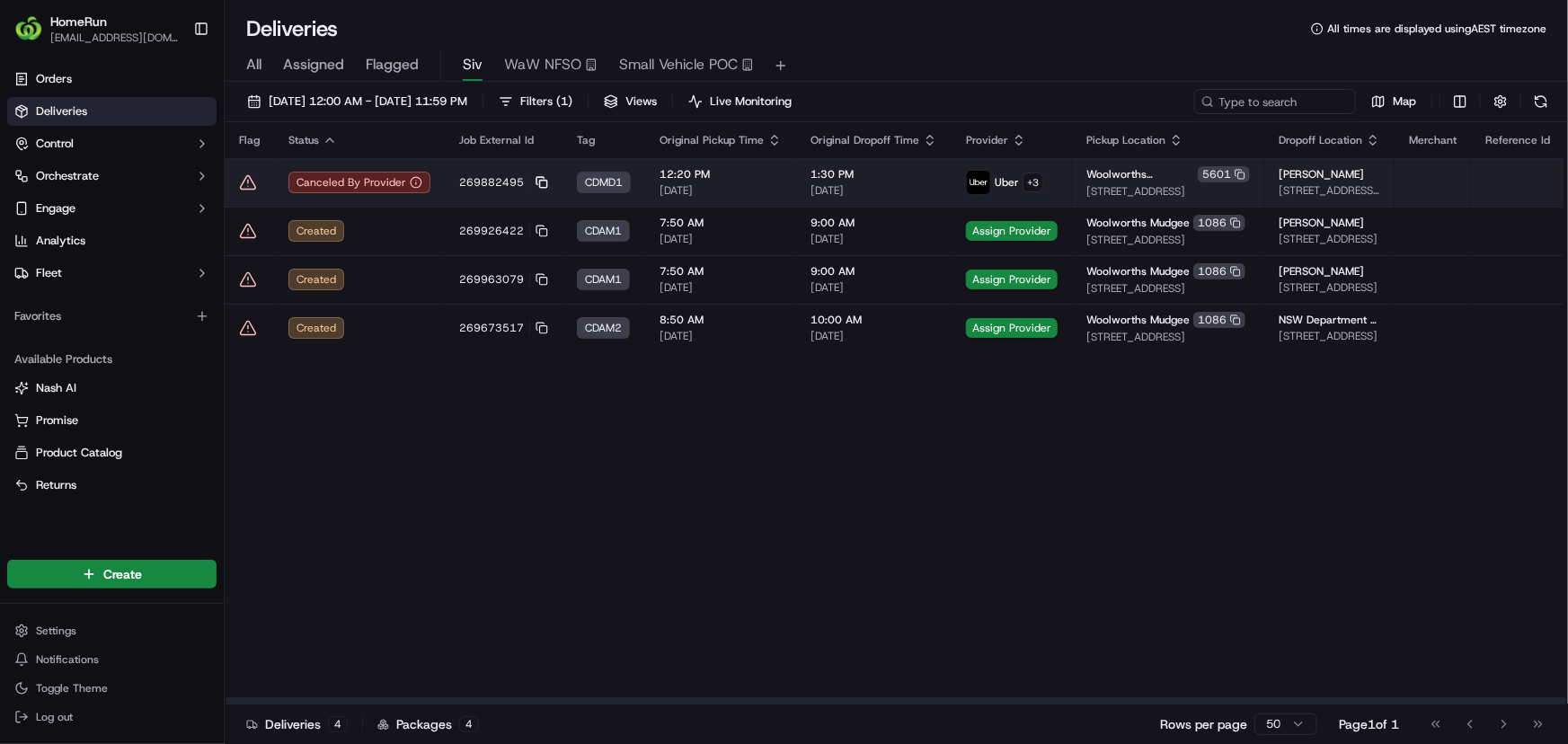
click at [540, 184] on rect at bounding box center [543, 184] width 7 height 7
click at [448, 178] on td "269882495" at bounding box center [503, 182] width 117 height 48
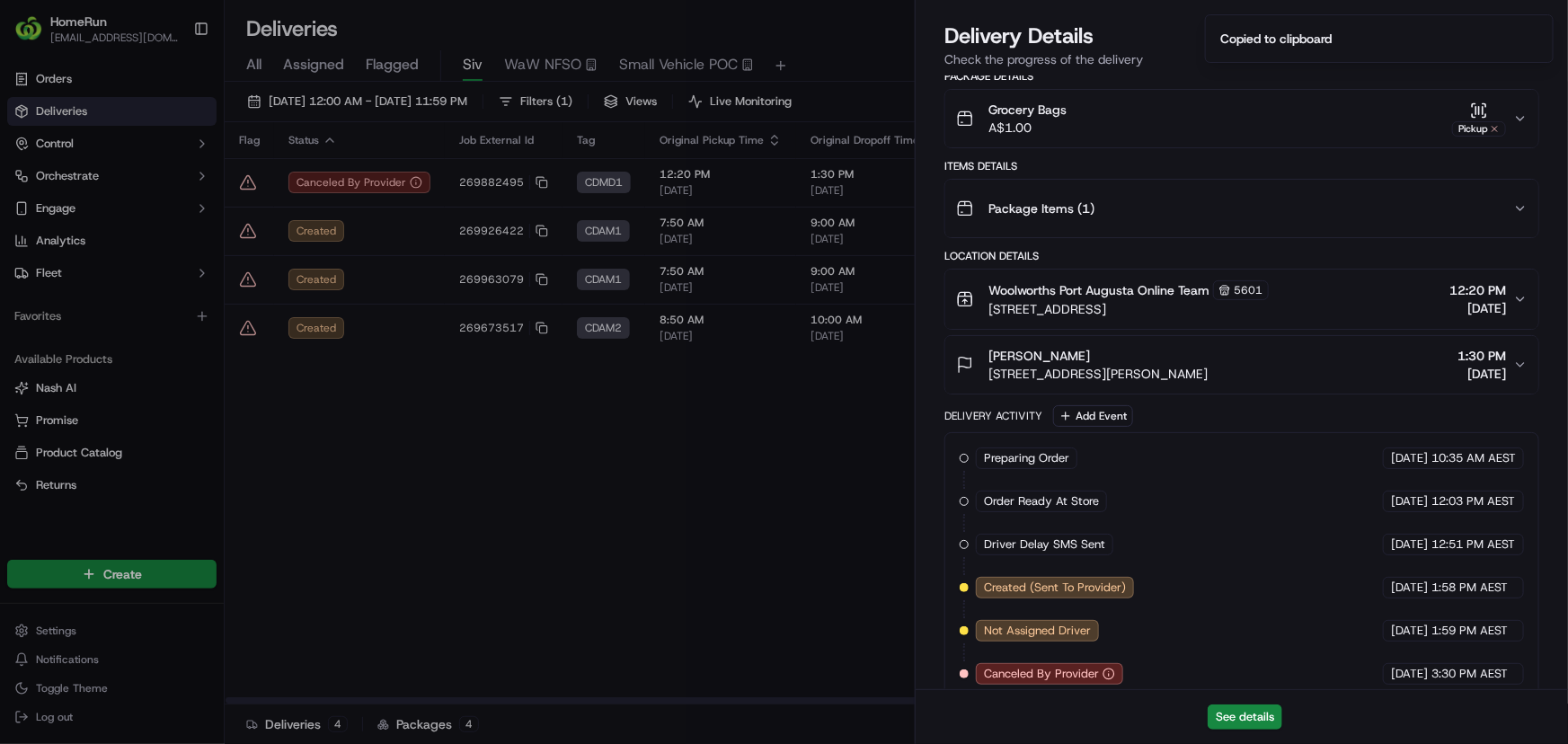
scroll to position [378, 0]
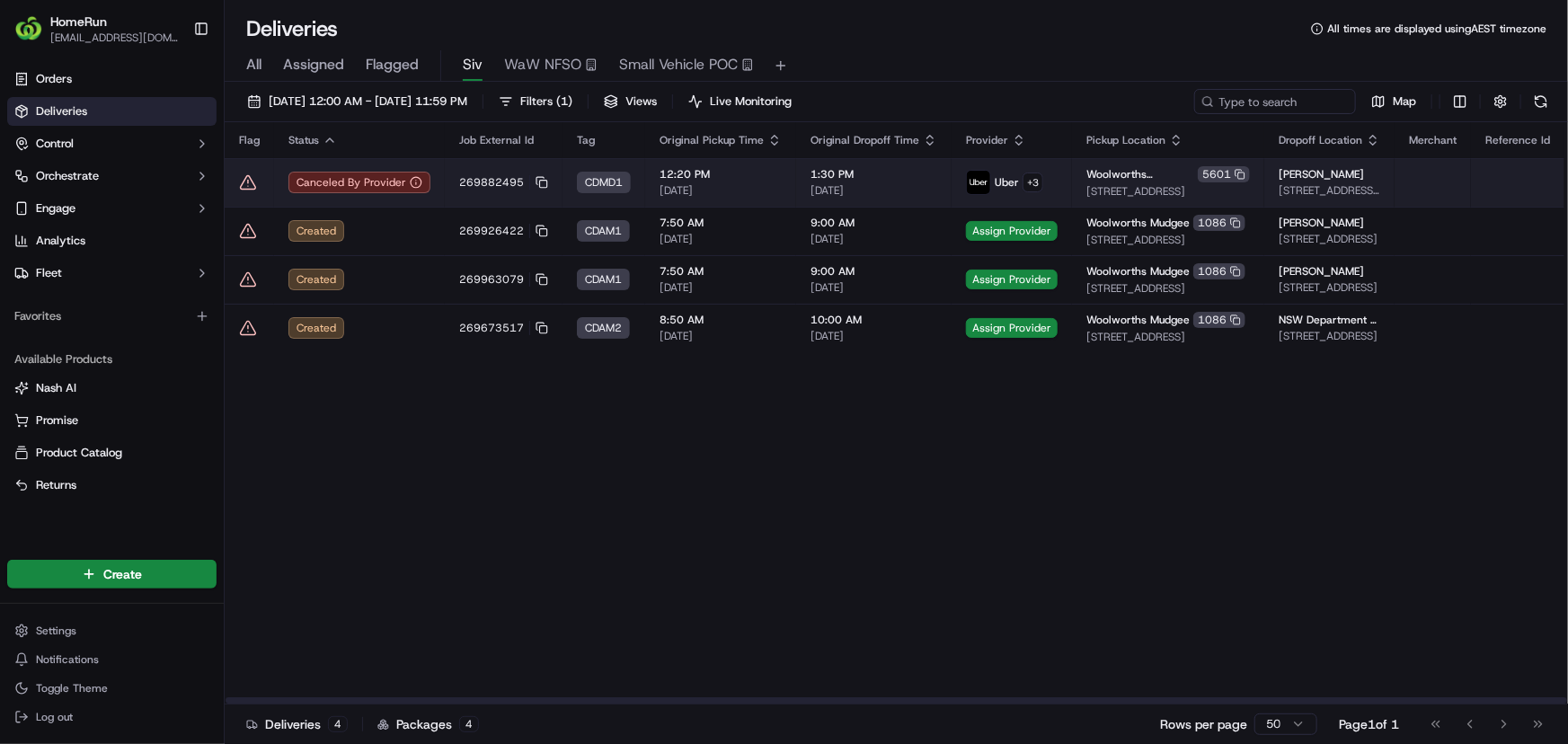
click at [251, 179] on icon at bounding box center [248, 182] width 15 height 13
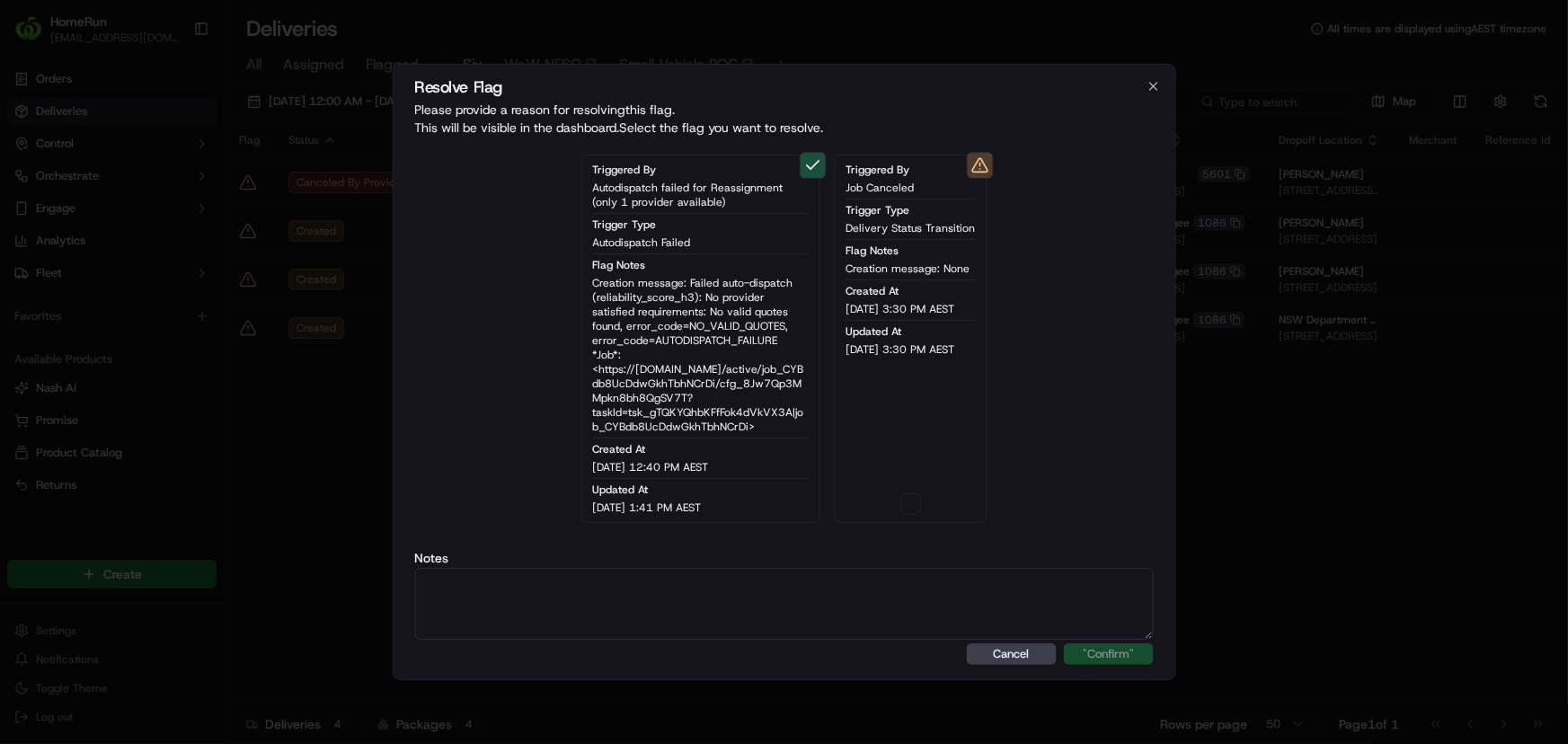
click at [623, 635] on textarea at bounding box center [784, 603] width 740 height 72
paste textarea "ALT - dx error code and order delivery uncertain"
type textarea "ALT - dx error code and order delivery uncertain"
click at [1125, 657] on button ""Confirm"" at bounding box center [1108, 654] width 89 height 21
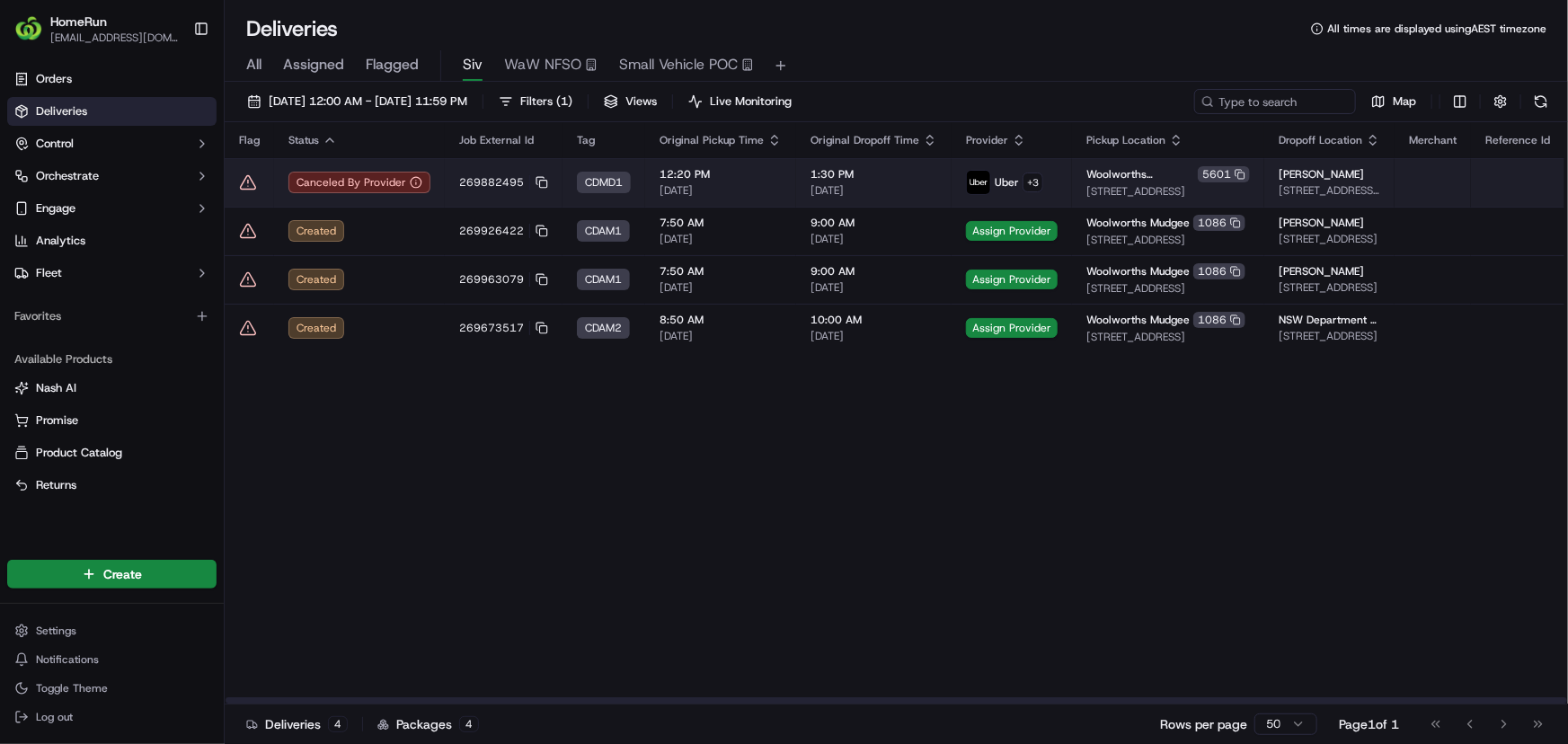
click at [243, 178] on icon at bounding box center [247, 182] width 18 height 18
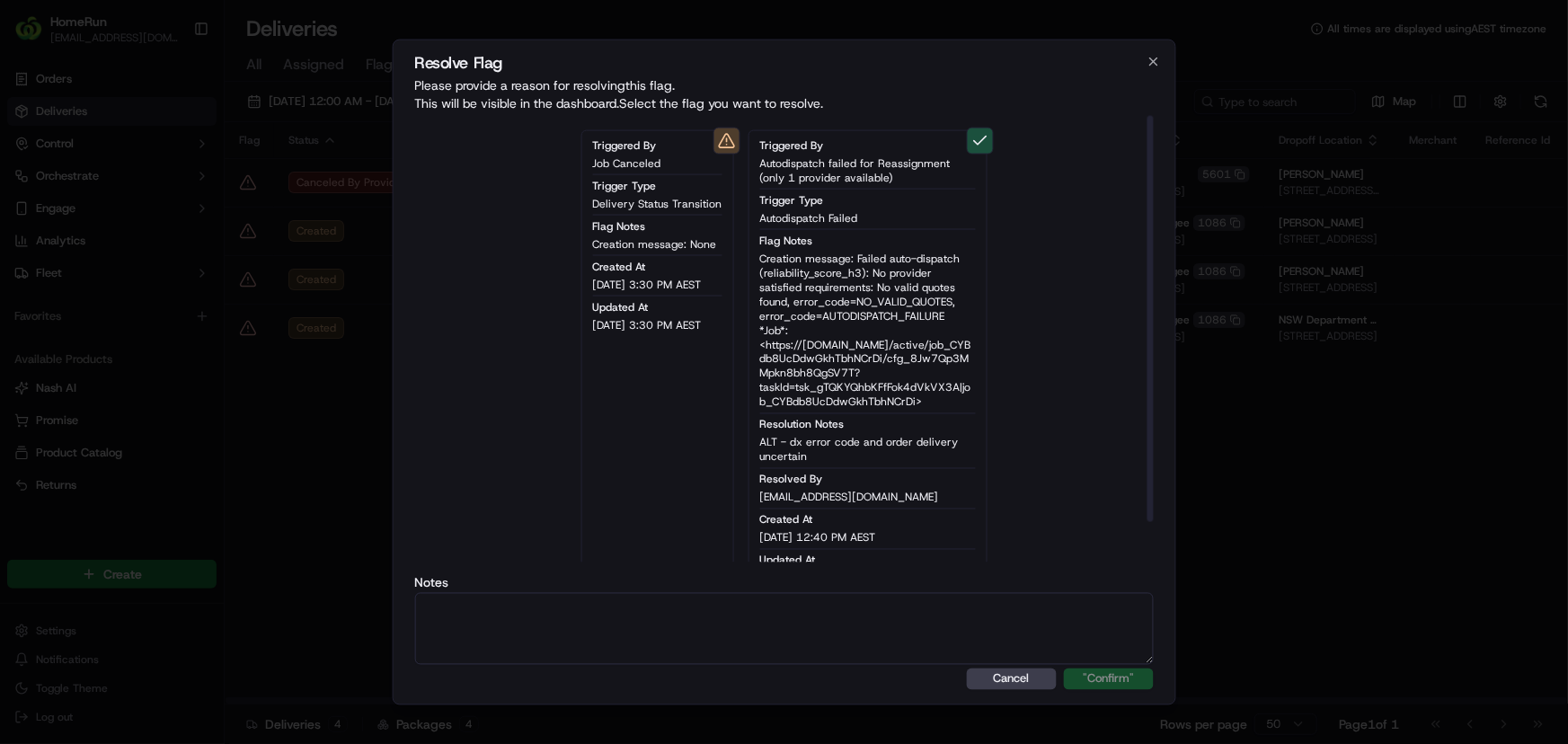
type button "on"
click at [771, 622] on textarea at bounding box center [784, 629] width 740 height 72
paste textarea "ALT - dx error code and order delivery uncertain"
type textarea "ALT - dx error code and order delivery uncertain"
click at [1117, 684] on button ""Confirm"" at bounding box center [1108, 679] width 89 height 21
